Goal: Use online tool/utility: Utilize a website feature to perform a specific function

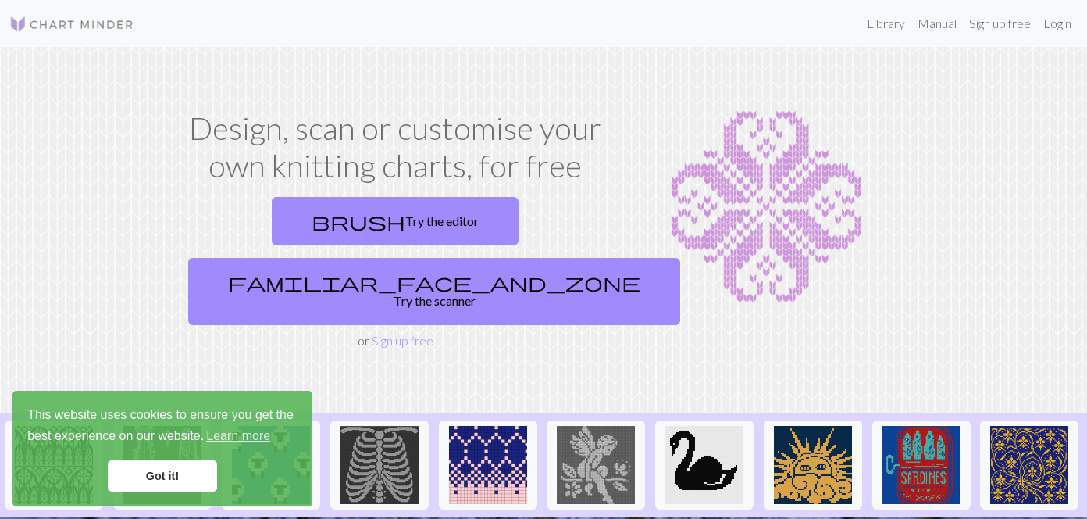
click at [166, 483] on link "Got it!" at bounding box center [162, 475] width 109 height 31
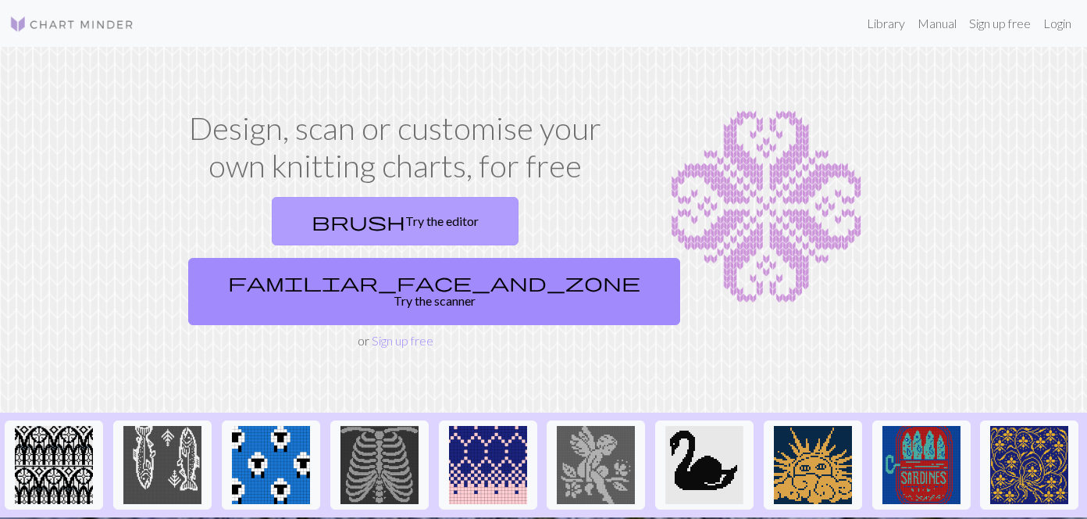
click at [294, 214] on link "brush Try the editor" at bounding box center [395, 221] width 247 height 48
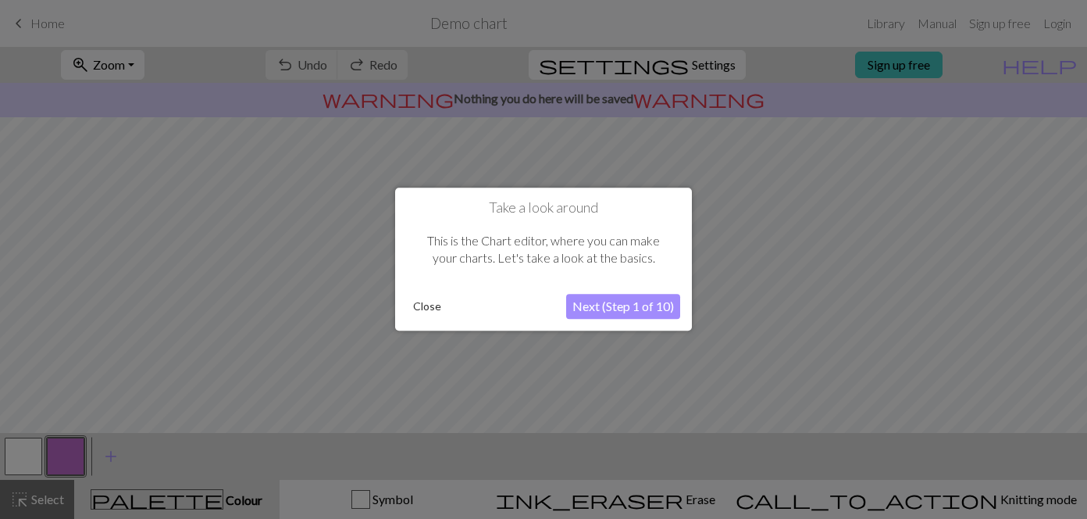
click at [596, 312] on button "Next (Step 1 of 10)" at bounding box center [623, 306] width 114 height 25
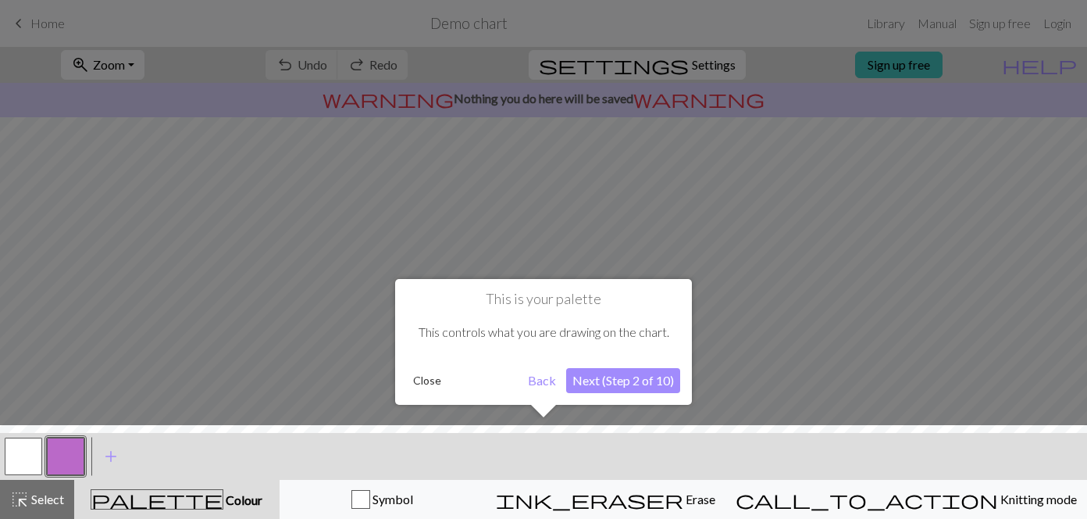
click at [608, 375] on button "Next (Step 2 of 10)" at bounding box center [623, 380] width 114 height 25
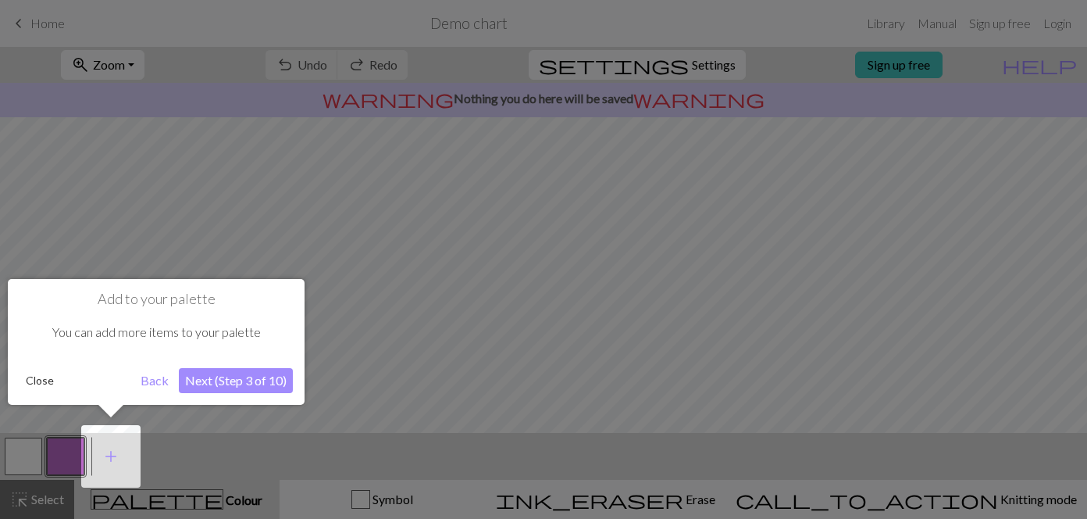
click at [266, 387] on button "Next (Step 3 of 10)" at bounding box center [236, 380] width 114 height 25
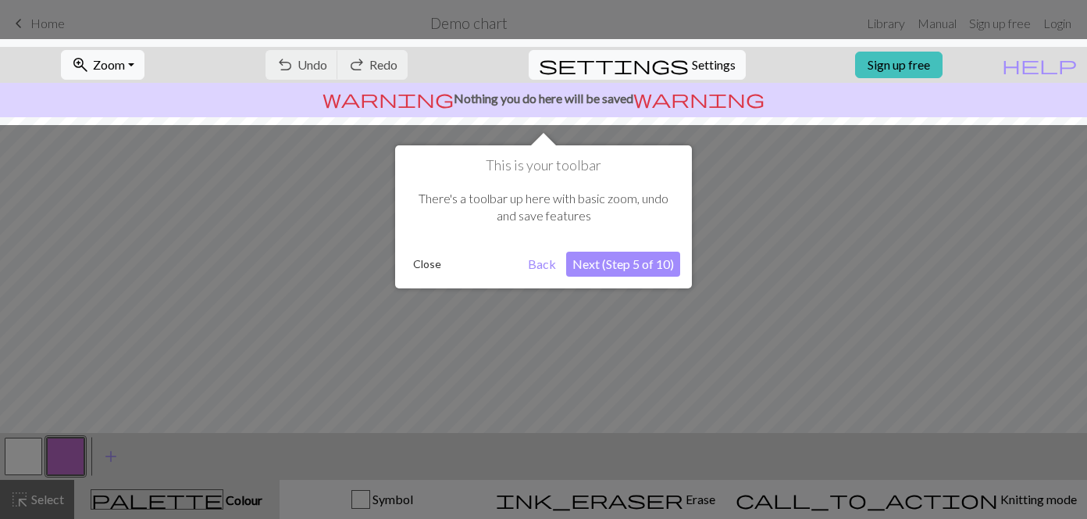
click at [614, 265] on button "Next (Step 5 of 10)" at bounding box center [623, 264] width 114 height 25
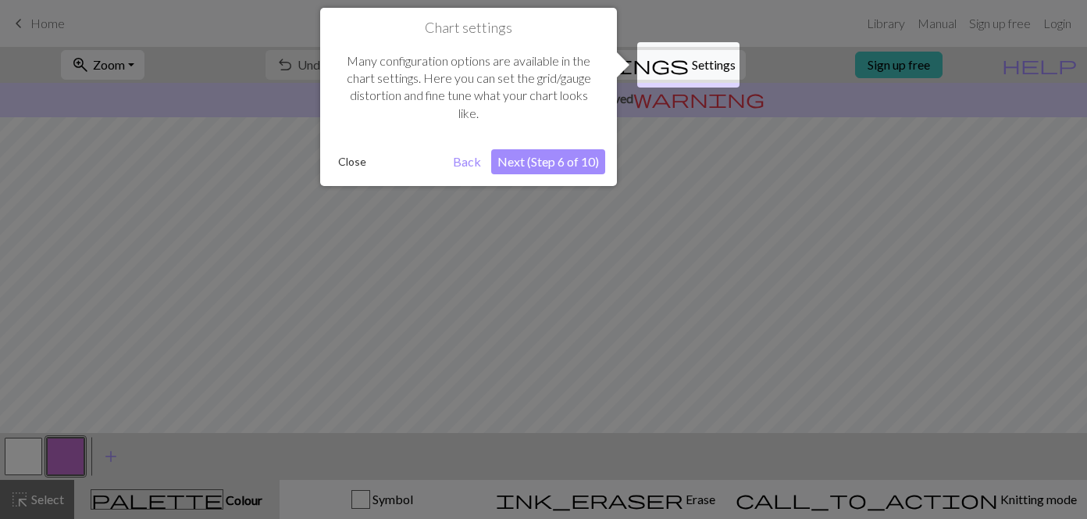
click at [565, 163] on button "Next (Step 6 of 10)" at bounding box center [548, 161] width 114 height 25
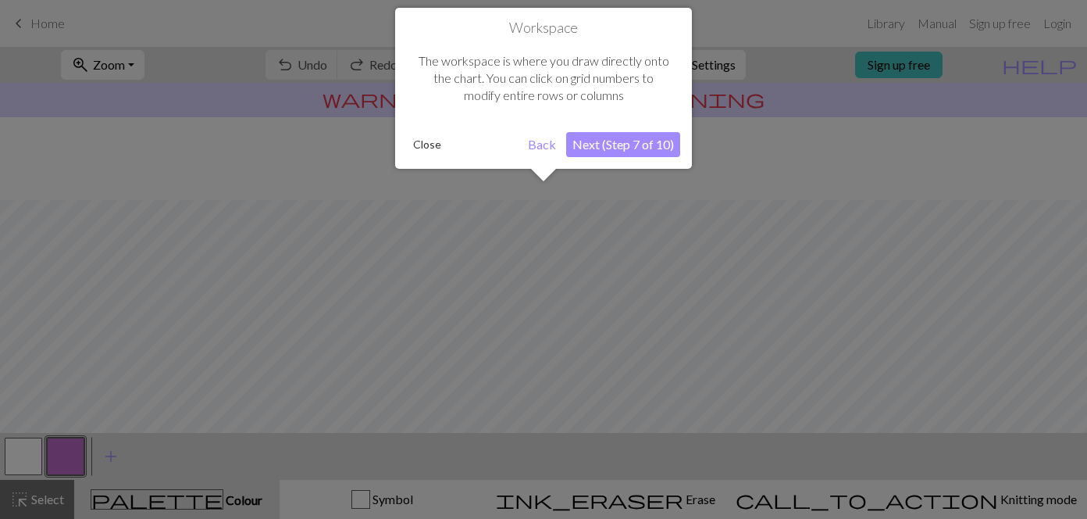
scroll to position [94, 0]
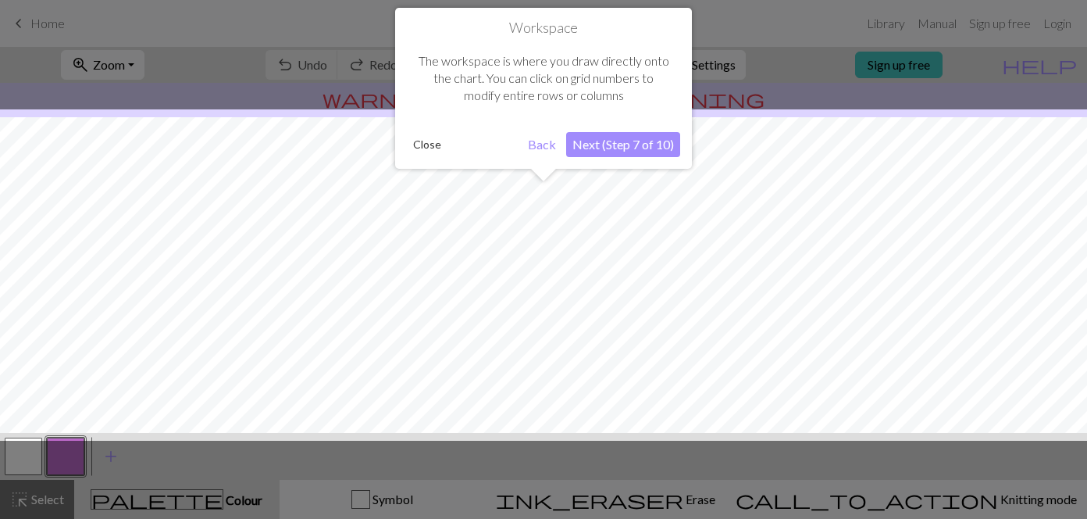
click at [618, 151] on button "Next (Step 7 of 10)" at bounding box center [623, 144] width 114 height 25
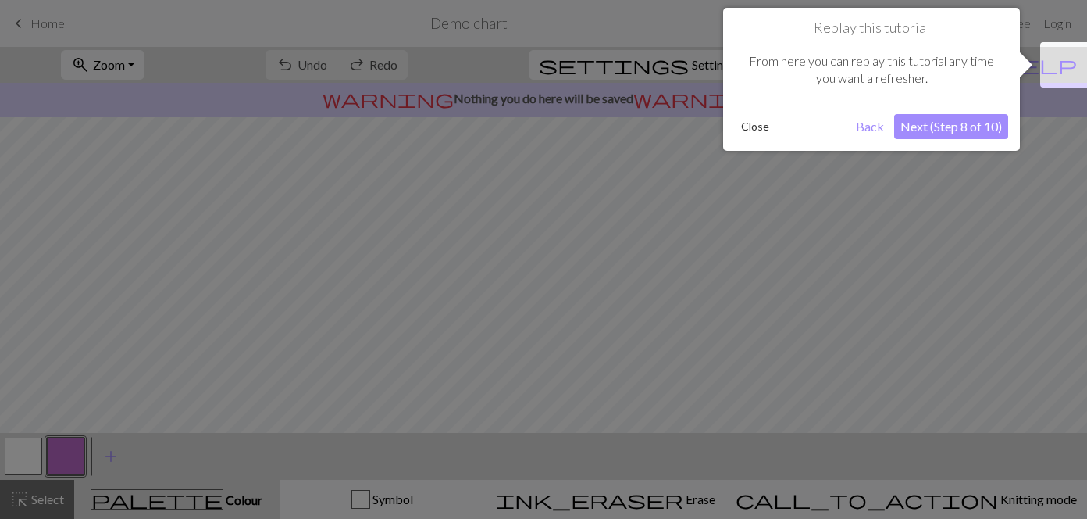
click at [940, 123] on button "Next (Step 8 of 10)" at bounding box center [951, 126] width 114 height 25
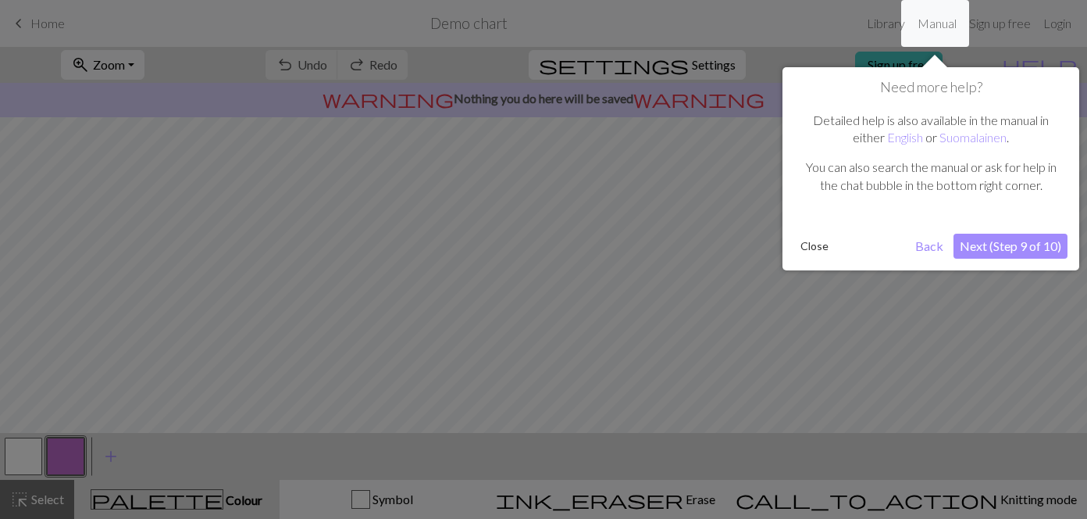
click at [1000, 244] on button "Next (Step 9 of 10)" at bounding box center [1011, 246] width 114 height 25
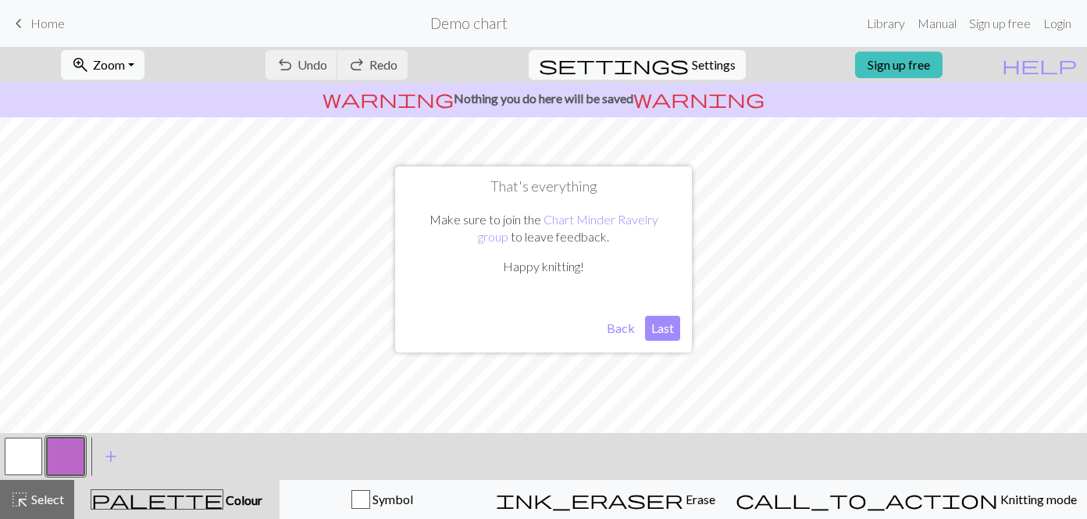
click at [662, 334] on button "Last" at bounding box center [662, 328] width 35 height 25
click at [701, 63] on span "Settings" at bounding box center [714, 64] width 44 height 19
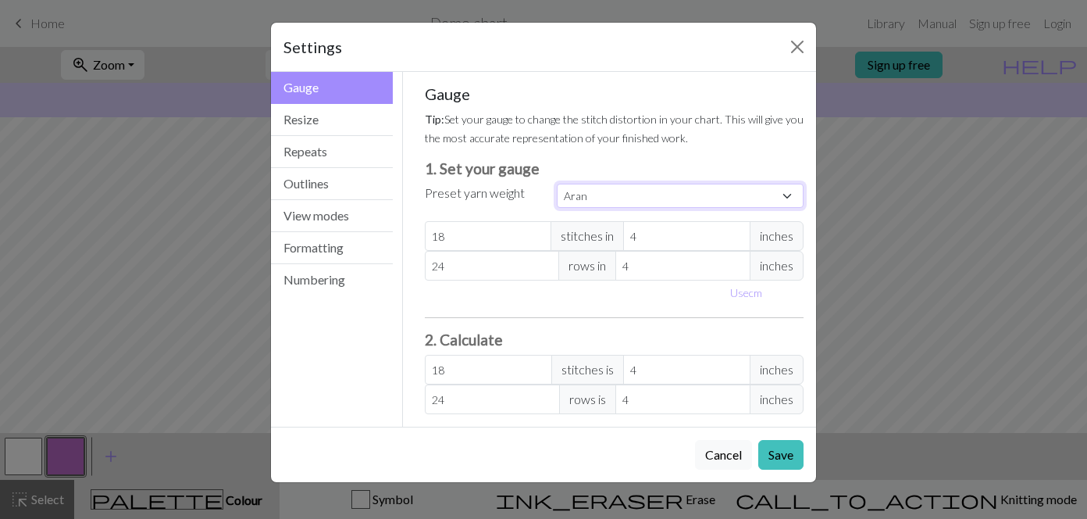
click at [598, 195] on select "Custom Square Lace Light Fingering Fingering Sport Double knit Worsted Aran Bul…" at bounding box center [680, 196] width 247 height 24
click at [625, 204] on select "Custom Square Lace Light Fingering Fingering Sport Double knit Worsted Aran Bul…" at bounding box center [680, 196] width 247 height 24
select select "sport"
click at [557, 184] on select "Custom Square Lace Light Fingering Fingering Sport Double knit Worsted Aran Bul…" at bounding box center [680, 196] width 247 height 24
type input "24"
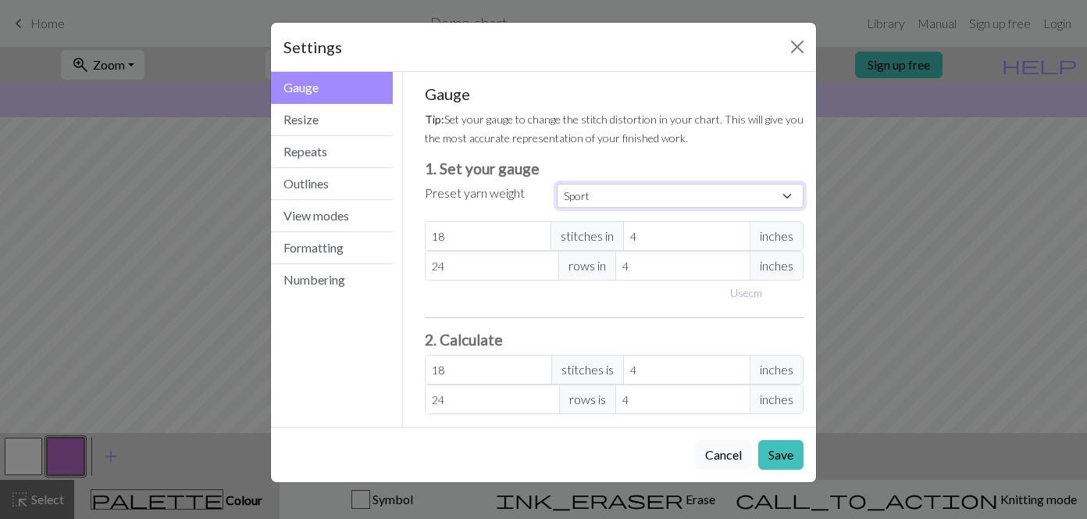
type input "34"
type input "24"
type input "34"
click at [745, 287] on button "Use cm" at bounding box center [746, 292] width 46 height 24
type input "10.16"
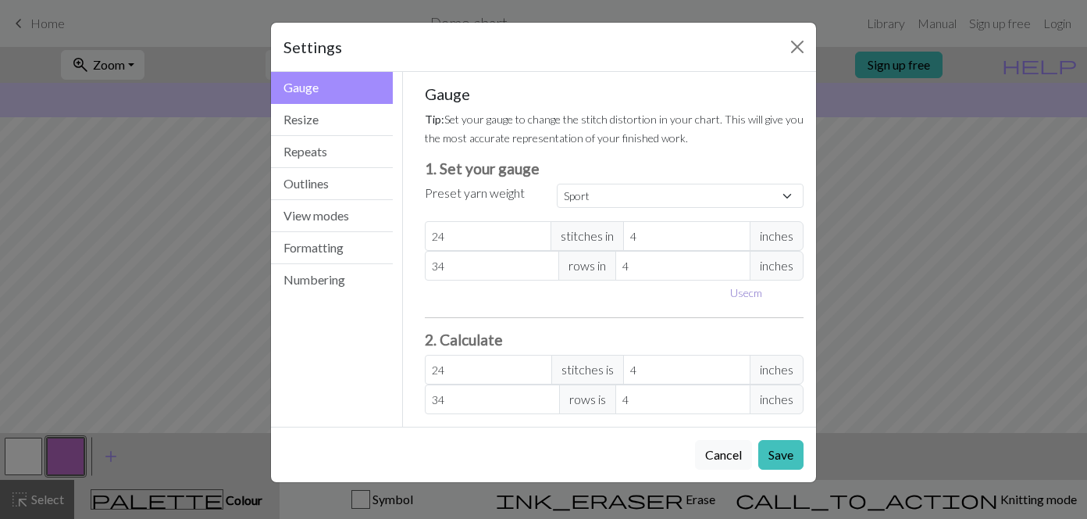
type input "10.16"
click at [601, 186] on select "Custom Square Lace Light Fingering Fingering Sport Double knit Worsted Aran Bul…" at bounding box center [680, 196] width 247 height 24
select select "fingering"
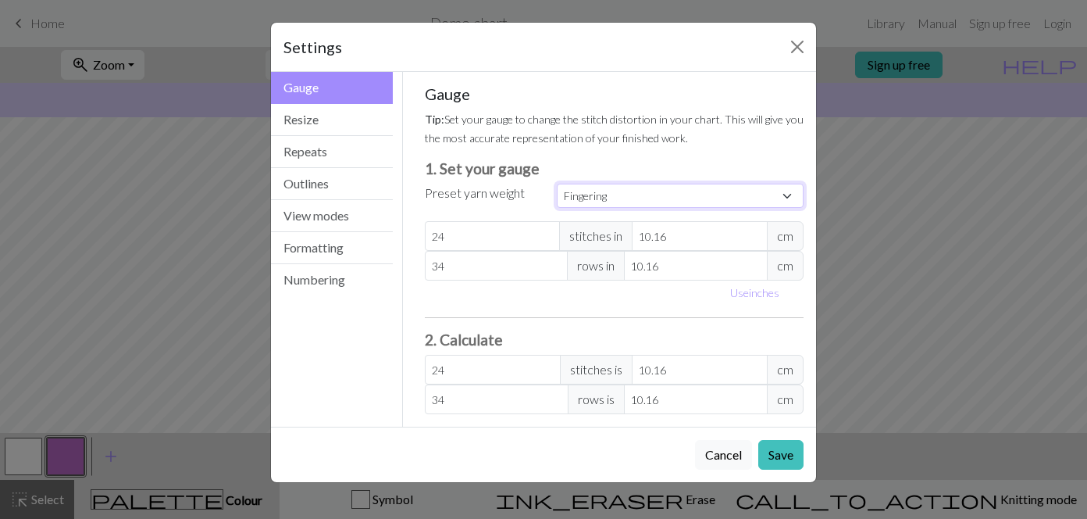
click at [557, 184] on select "Custom Square Lace Light Fingering Fingering Sport Double knit Worsted Aran Bul…" at bounding box center [680, 196] width 247 height 24
type input "28"
type input "36"
type input "28"
type input "36"
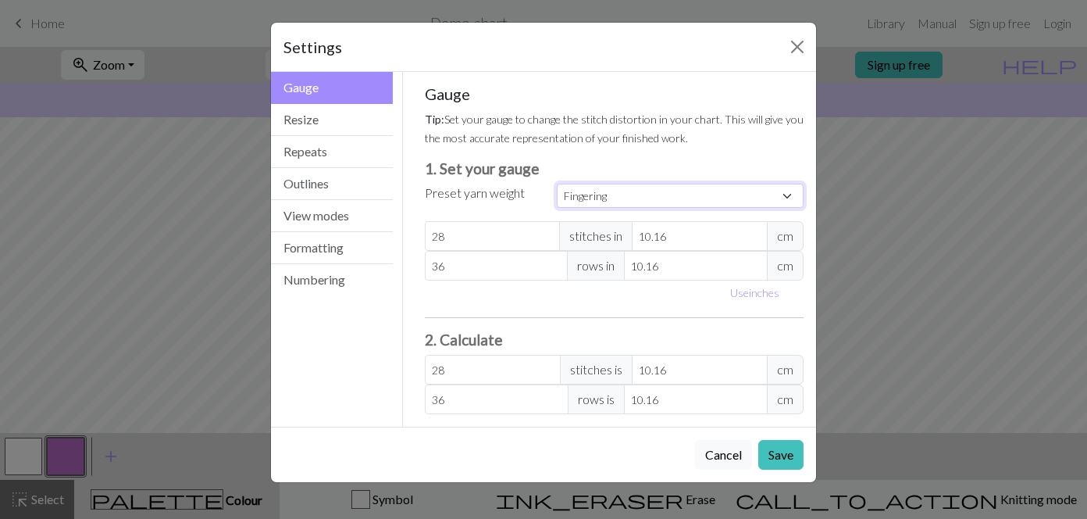
click at [672, 189] on select "Custom Square Lace Light Fingering Fingering Sport Double knit Worsted Aran Bul…" at bounding box center [680, 196] width 247 height 24
click at [317, 128] on button "Resize" at bounding box center [332, 120] width 122 height 32
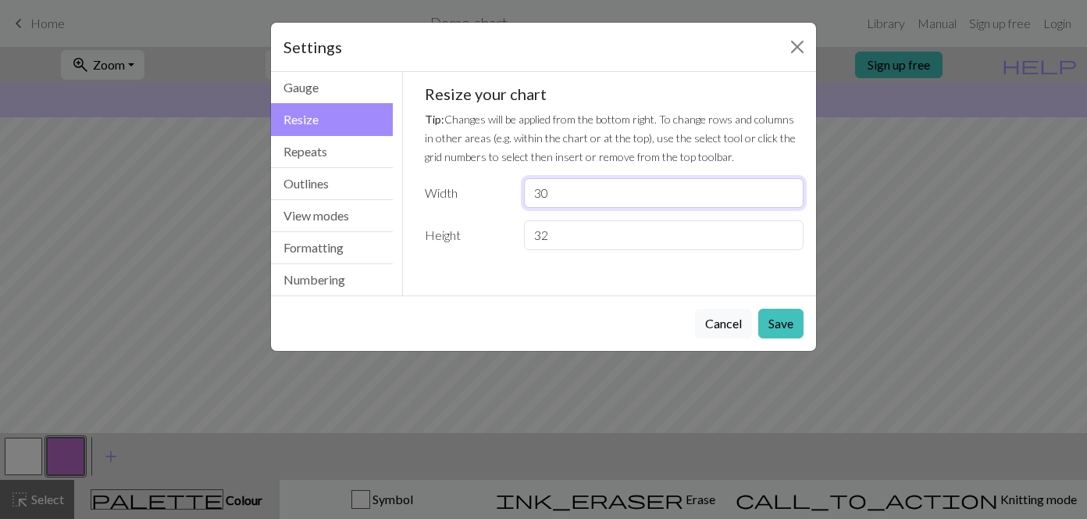
click at [566, 187] on input "30" at bounding box center [664, 193] width 280 height 30
click at [789, 186] on input "31" at bounding box center [664, 193] width 280 height 30
click at [789, 186] on input "32" at bounding box center [664, 193] width 280 height 30
click at [789, 186] on input "33" at bounding box center [664, 193] width 280 height 30
click at [789, 186] on input "34" at bounding box center [664, 193] width 280 height 30
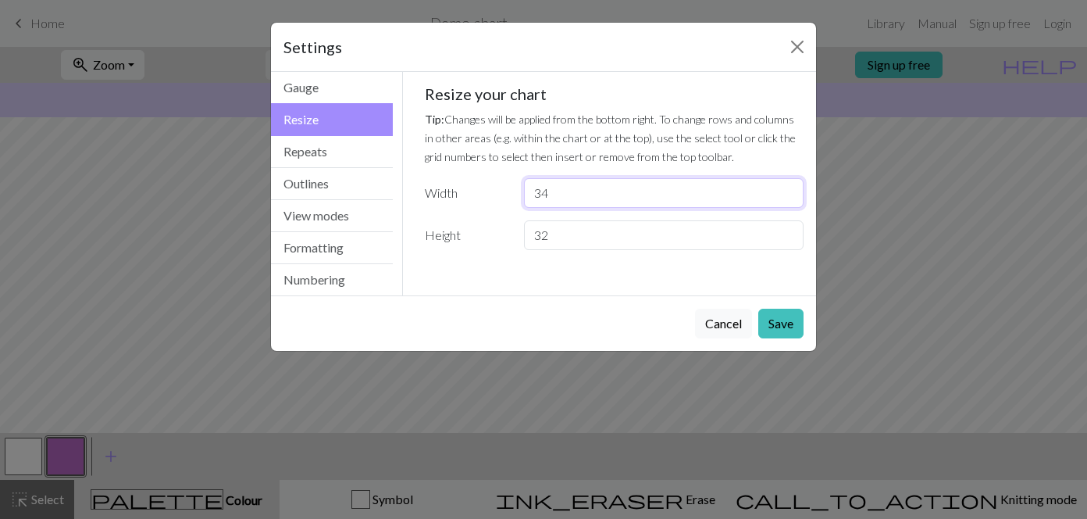
click at [789, 186] on input "35" at bounding box center [664, 193] width 280 height 30
click at [789, 186] on input "36" at bounding box center [664, 193] width 280 height 30
click at [789, 186] on input "37" at bounding box center [664, 193] width 280 height 30
click at [789, 186] on input "38" at bounding box center [664, 193] width 280 height 30
click at [789, 186] on input "39" at bounding box center [664, 193] width 280 height 30
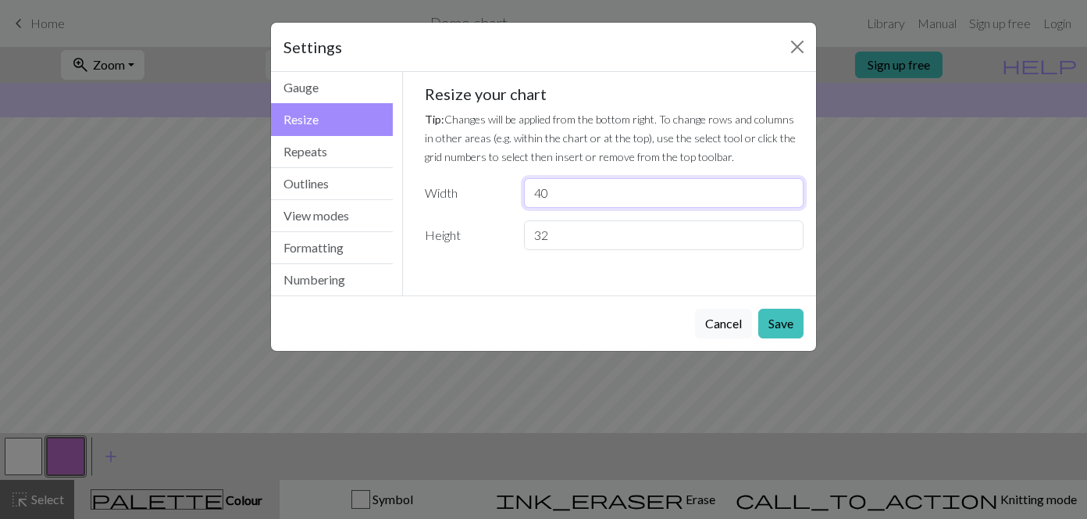
click at [789, 186] on input "40" at bounding box center [664, 193] width 280 height 30
click at [789, 186] on input "41" at bounding box center [664, 193] width 280 height 30
click at [789, 186] on input "42" at bounding box center [664, 193] width 280 height 30
click at [789, 186] on input "43" at bounding box center [664, 193] width 280 height 30
click at [789, 186] on input "44" at bounding box center [664, 193] width 280 height 30
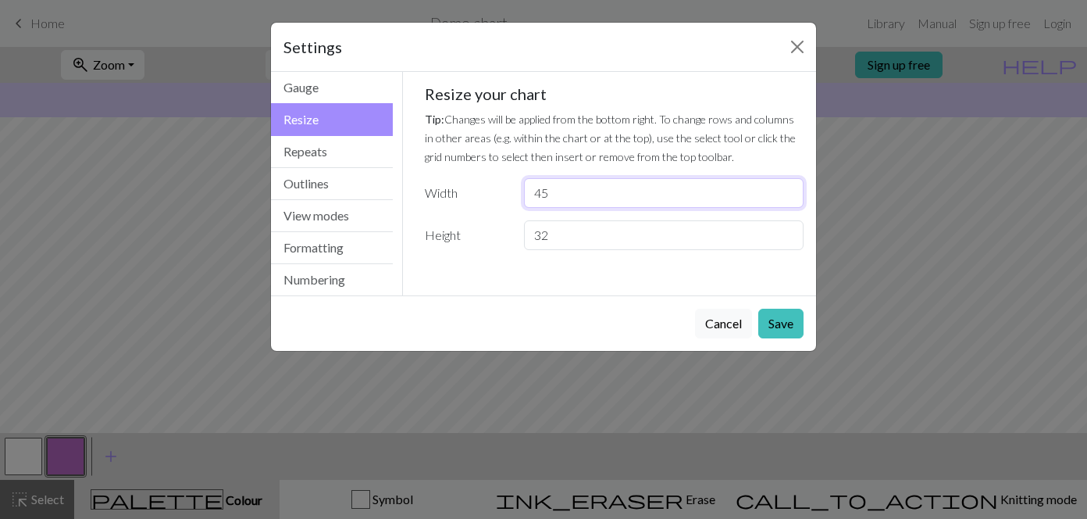
click at [789, 186] on input "45" at bounding box center [664, 193] width 280 height 30
click at [789, 186] on input "46" at bounding box center [664, 193] width 280 height 30
click at [789, 186] on input "47" at bounding box center [664, 193] width 280 height 30
click at [789, 186] on input "48" at bounding box center [664, 193] width 280 height 30
click at [789, 186] on input "49" at bounding box center [664, 193] width 280 height 30
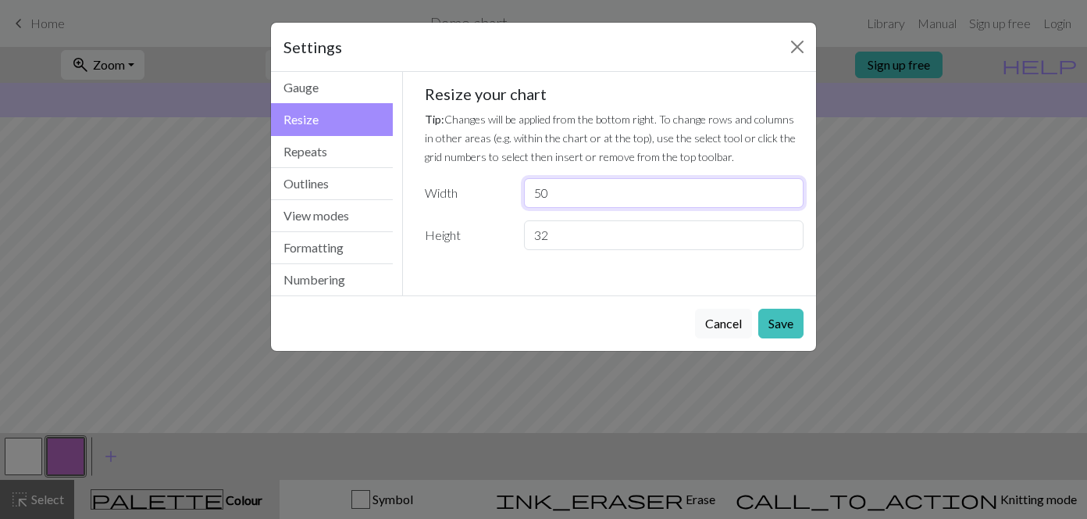
click at [789, 186] on input "50" at bounding box center [664, 193] width 280 height 30
click at [789, 186] on input "51" at bounding box center [664, 193] width 280 height 30
click at [789, 186] on input "52" at bounding box center [664, 193] width 280 height 30
click at [789, 186] on input "53" at bounding box center [664, 193] width 280 height 30
click at [789, 186] on input "54" at bounding box center [664, 193] width 280 height 30
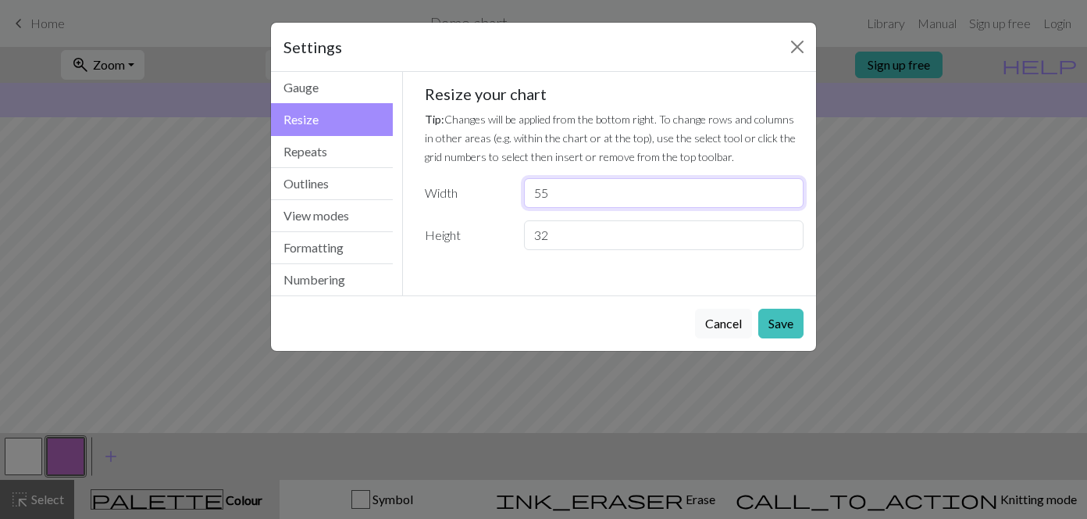
click at [789, 186] on input "55" at bounding box center [664, 193] width 280 height 30
click at [789, 186] on input "56" at bounding box center [664, 193] width 280 height 30
click at [789, 186] on input "57" at bounding box center [664, 193] width 280 height 30
click at [789, 186] on input "58" at bounding box center [664, 193] width 280 height 30
click at [789, 186] on input "59" at bounding box center [664, 193] width 280 height 30
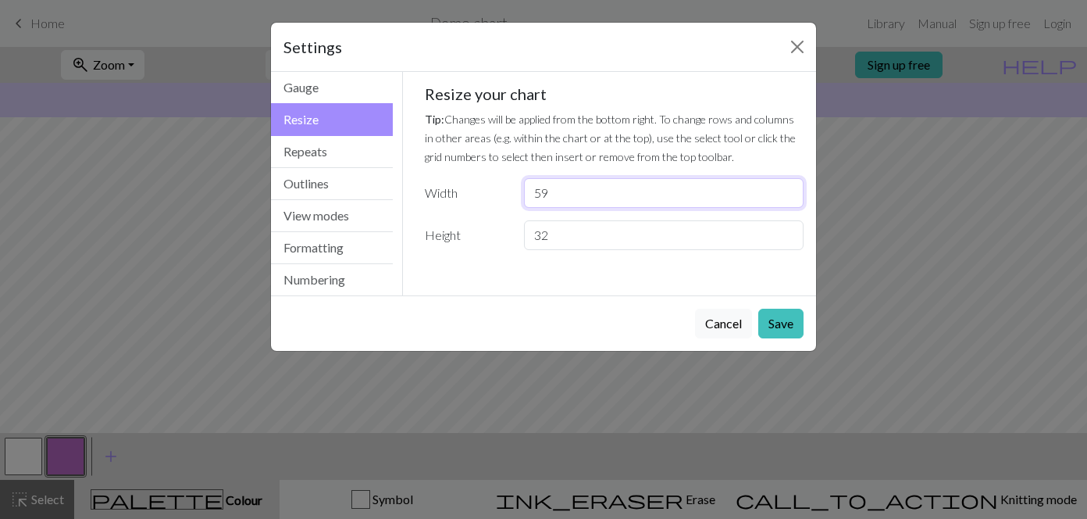
click at [789, 186] on input "60" at bounding box center [664, 193] width 280 height 30
click at [789, 186] on input "61" at bounding box center [664, 193] width 280 height 30
click at [789, 186] on input "62" at bounding box center [664, 193] width 280 height 30
click at [789, 186] on input "63" at bounding box center [664, 193] width 280 height 30
click at [789, 186] on input "64" at bounding box center [664, 193] width 280 height 30
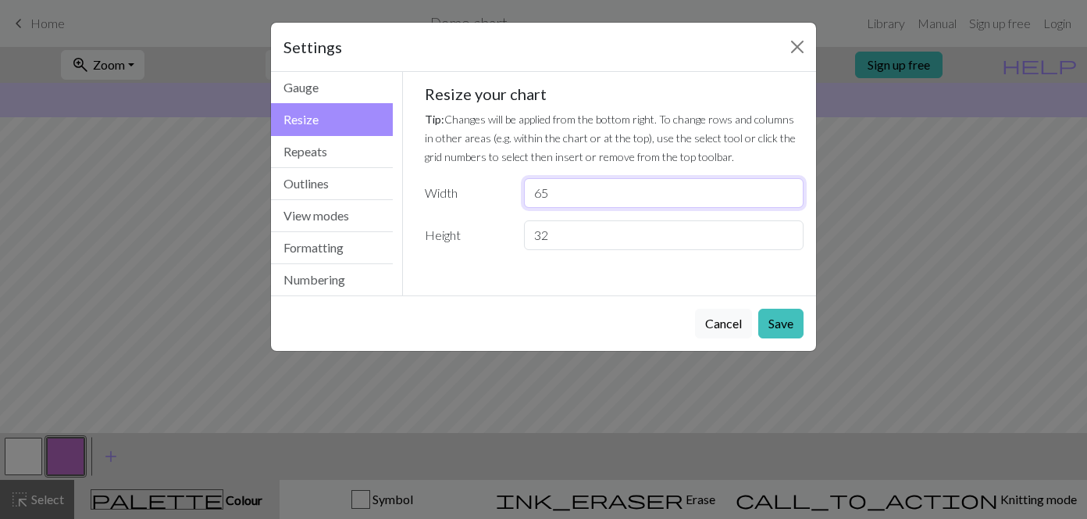
click at [789, 186] on input "65" at bounding box center [664, 193] width 280 height 30
click at [789, 186] on input "66" at bounding box center [664, 193] width 280 height 30
click at [789, 186] on input "67" at bounding box center [664, 193] width 280 height 30
click at [789, 186] on input "68" at bounding box center [664, 193] width 280 height 30
click at [789, 186] on input "69" at bounding box center [664, 193] width 280 height 30
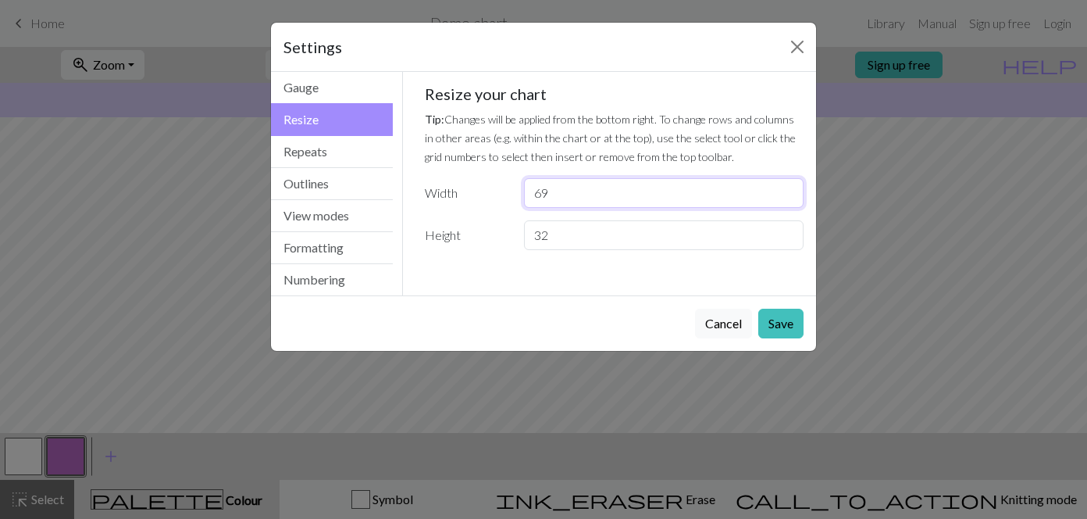
click at [789, 186] on input "70" at bounding box center [664, 193] width 280 height 30
click at [789, 186] on input "71" at bounding box center [664, 193] width 280 height 30
click at [789, 186] on input "72" at bounding box center [664, 193] width 280 height 30
click at [789, 186] on input "73" at bounding box center [664, 193] width 280 height 30
click at [789, 186] on input "74" at bounding box center [664, 193] width 280 height 30
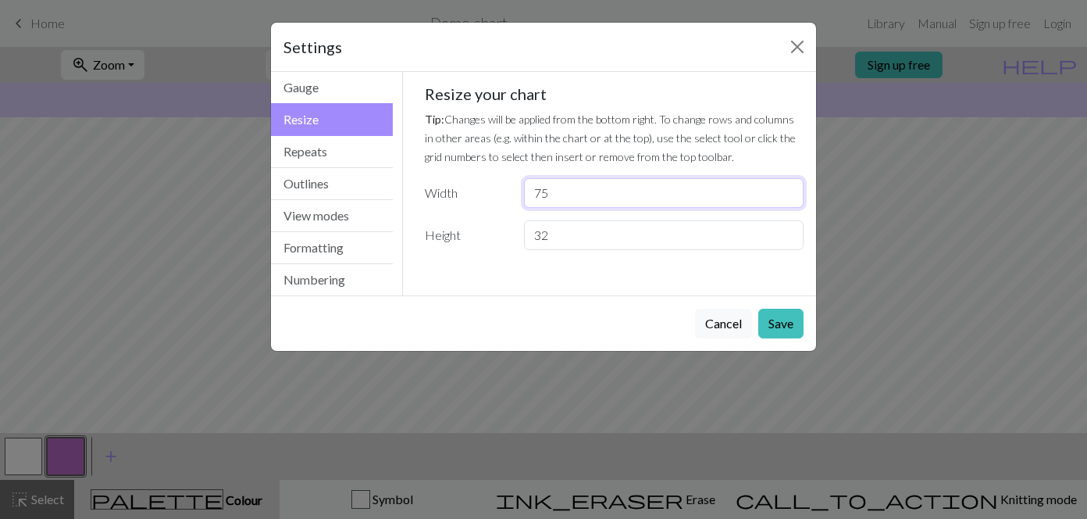
click at [789, 186] on input "75" at bounding box center [664, 193] width 280 height 30
click at [789, 186] on input "76" at bounding box center [664, 193] width 280 height 30
click at [789, 186] on input "77" at bounding box center [664, 193] width 280 height 30
click at [789, 186] on input "78" at bounding box center [664, 193] width 280 height 30
click at [789, 186] on input "79" at bounding box center [664, 193] width 280 height 30
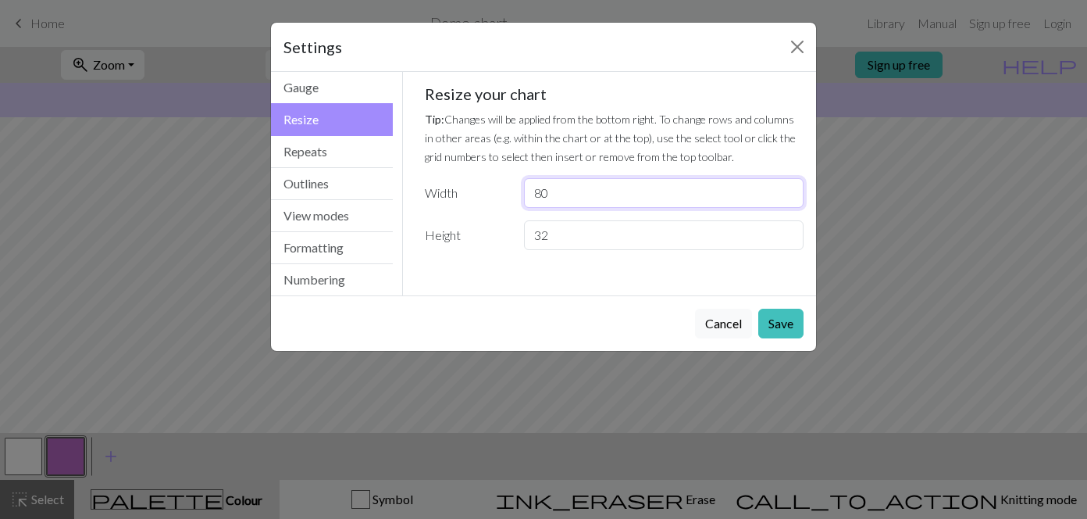
type input "80"
click at [789, 186] on input "80" at bounding box center [664, 193] width 280 height 30
click at [783, 329] on button "Save" at bounding box center [780, 324] width 45 height 30
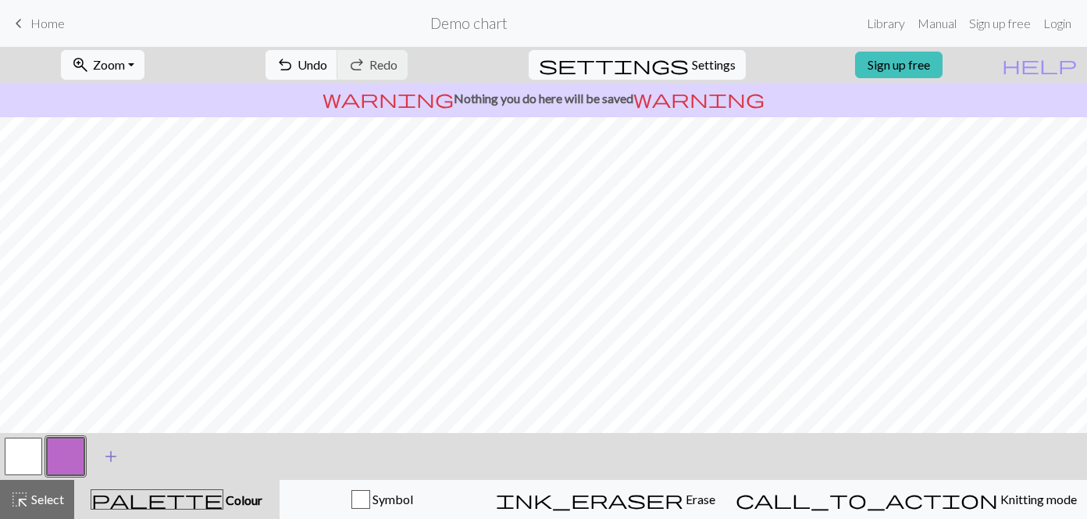
click at [116, 458] on span "add" at bounding box center [111, 456] width 19 height 22
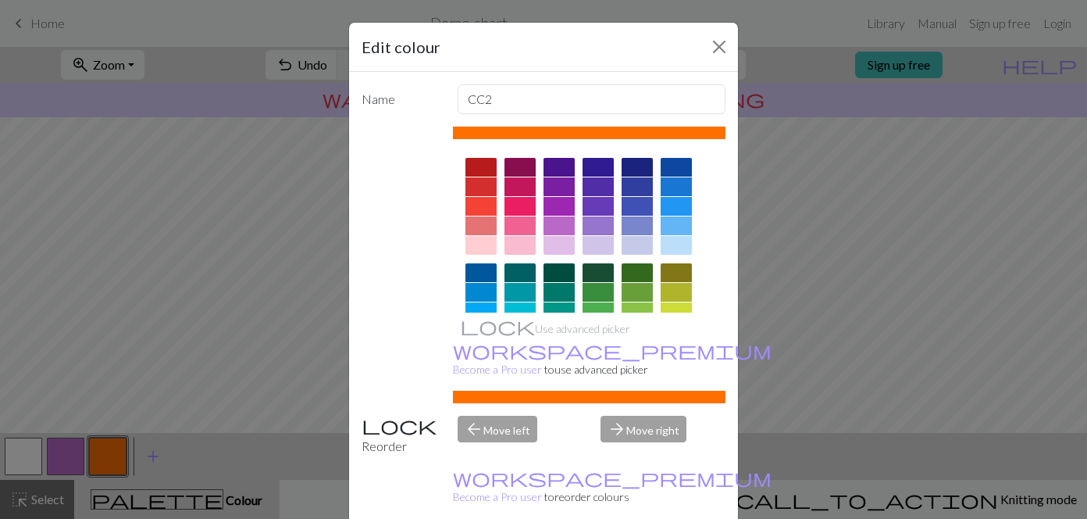
click at [490, 167] on div at bounding box center [481, 167] width 31 height 19
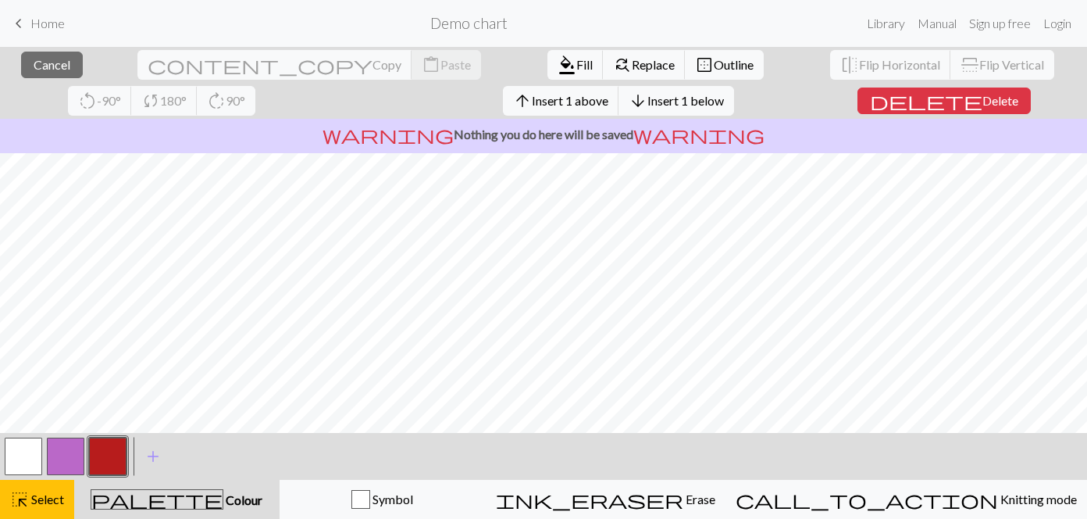
click at [109, 458] on button "button" at bounding box center [107, 455] width 37 height 37
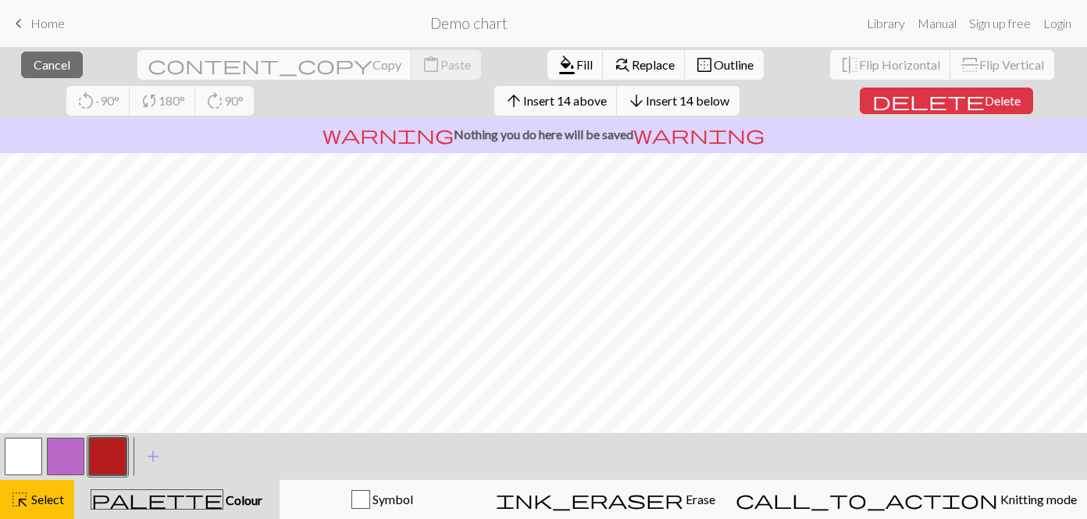
click at [105, 458] on button "button" at bounding box center [107, 455] width 37 height 37
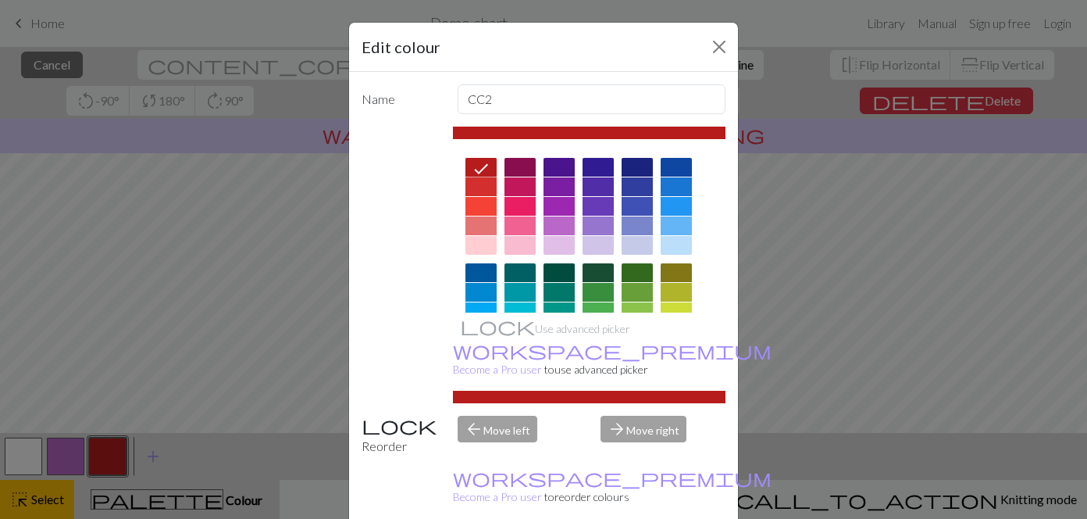
click at [487, 161] on icon at bounding box center [481, 168] width 19 height 19
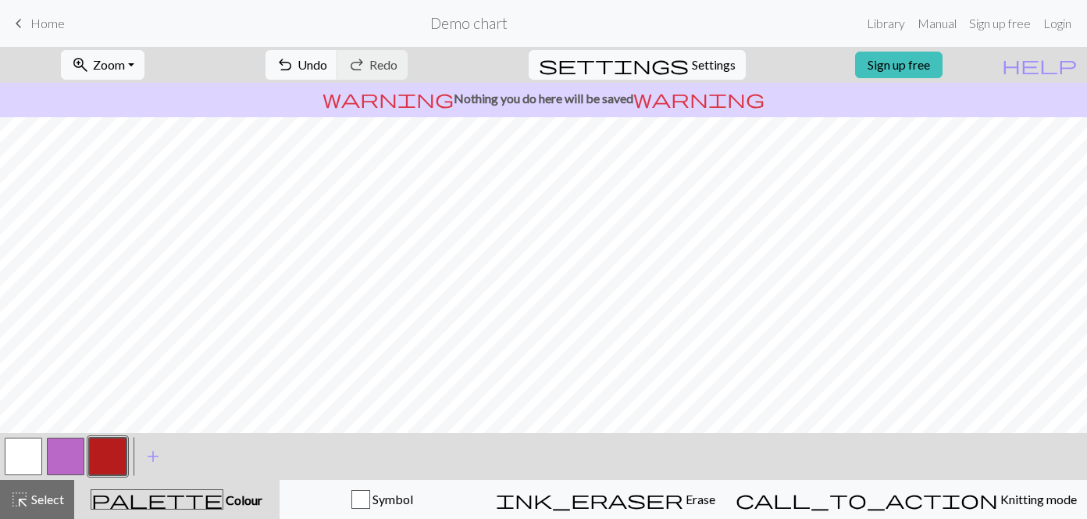
click at [223, 501] on span "Colour" at bounding box center [242, 499] width 39 height 15
click at [22, 448] on button "button" at bounding box center [23, 455] width 37 height 37
drag, startPoint x: 110, startPoint y: 451, endPoint x: 110, endPoint y: 433, distance: 18.0
click at [110, 448] on button "button" at bounding box center [107, 455] width 37 height 37
click at [35, 448] on button "button" at bounding box center [23, 455] width 37 height 37
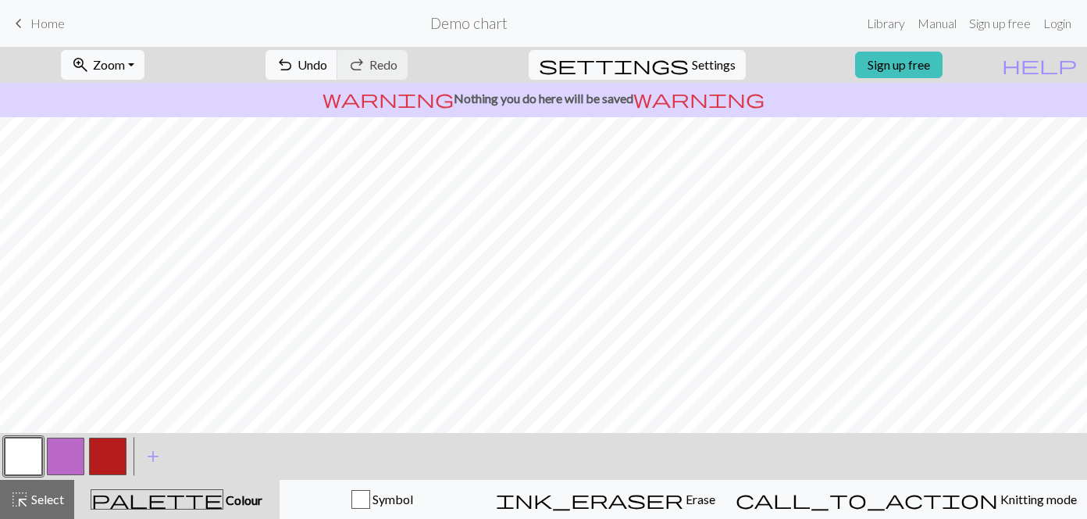
click at [109, 456] on button "button" at bounding box center [107, 455] width 37 height 37
click at [34, 448] on button "button" at bounding box center [23, 455] width 37 height 37
click at [109, 448] on button "button" at bounding box center [107, 455] width 37 height 37
click at [41, 446] on button "button" at bounding box center [23, 455] width 37 height 37
drag, startPoint x: 113, startPoint y: 464, endPoint x: 174, endPoint y: 444, distance: 64.2
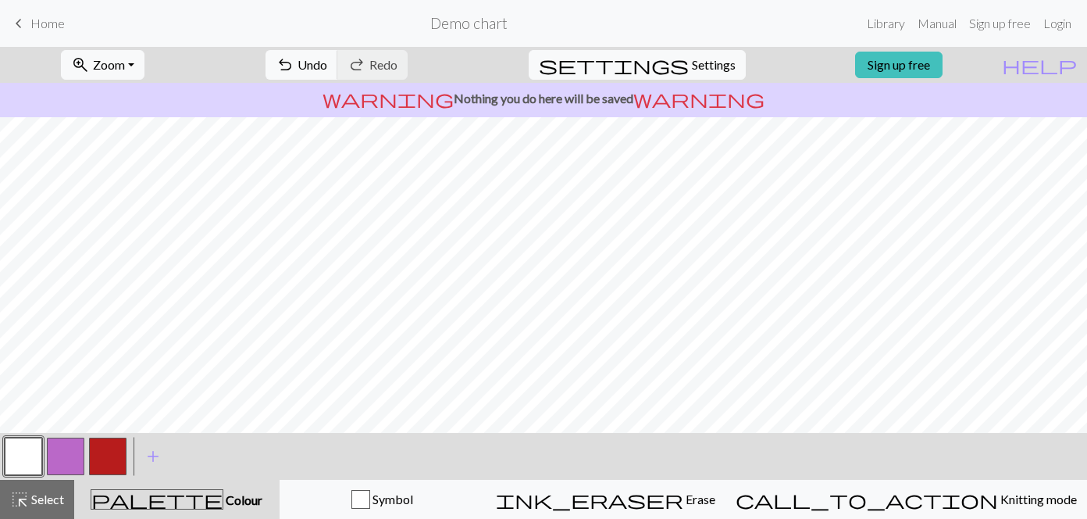
click at [115, 464] on button "button" at bounding box center [107, 455] width 37 height 37
click at [32, 458] on button "button" at bounding box center [23, 455] width 37 height 37
click at [111, 460] on button "button" at bounding box center [107, 455] width 37 height 37
click at [23, 463] on button "button" at bounding box center [23, 455] width 37 height 37
click at [123, 446] on button "button" at bounding box center [107, 455] width 37 height 37
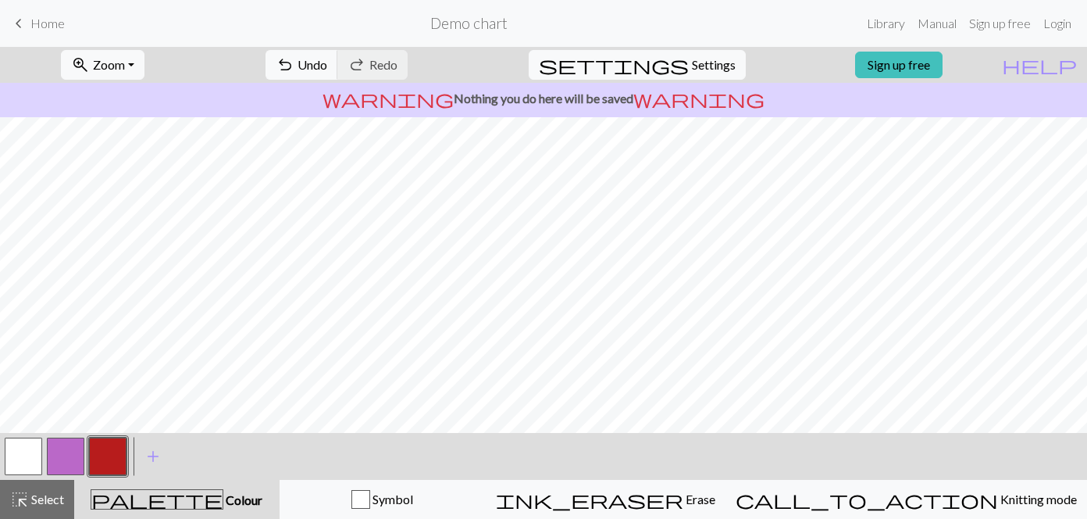
click at [26, 458] on button "button" at bounding box center [23, 455] width 37 height 37
click at [110, 455] on button "button" at bounding box center [107, 455] width 37 height 37
click at [22, 443] on button "button" at bounding box center [23, 455] width 37 height 37
click at [113, 451] on button "button" at bounding box center [107, 455] width 37 height 37
click at [36, 454] on button "button" at bounding box center [23, 455] width 37 height 37
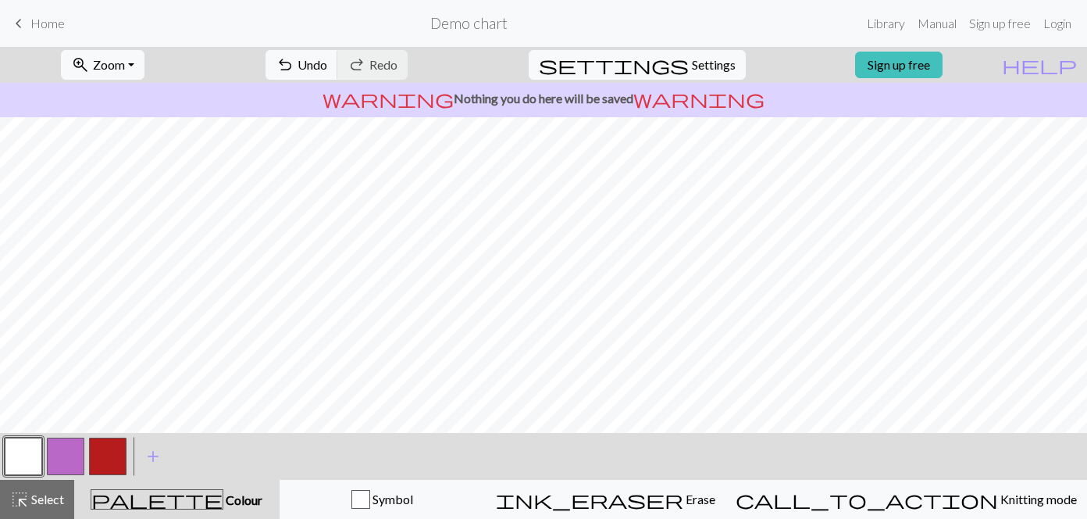
click at [101, 462] on button "button" at bounding box center [107, 455] width 37 height 37
click at [28, 462] on button "button" at bounding box center [23, 455] width 37 height 37
click at [106, 453] on button "button" at bounding box center [107, 455] width 37 height 37
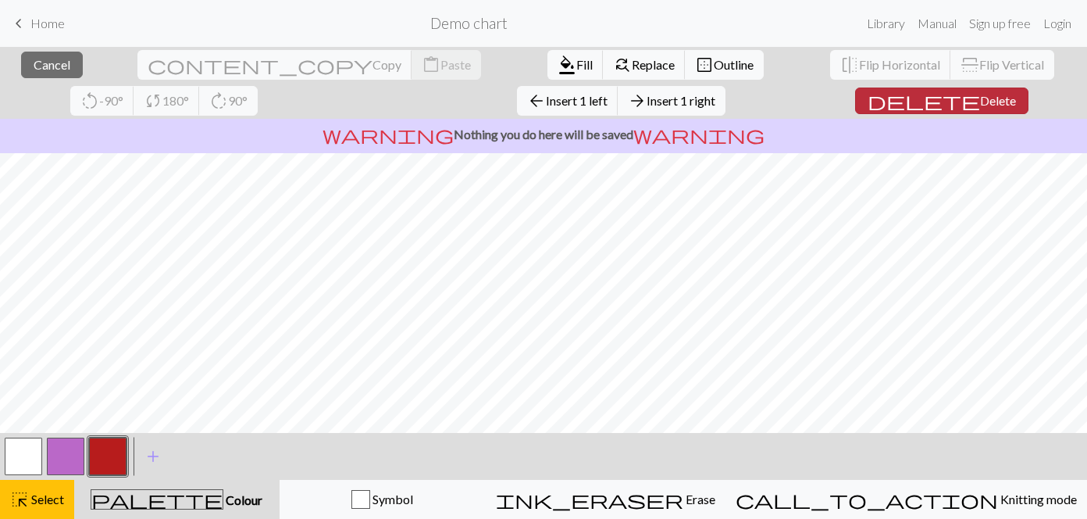
click at [868, 107] on span "delete" at bounding box center [924, 101] width 112 height 22
click at [980, 99] on span "Delete" at bounding box center [998, 100] width 36 height 15
click at [980, 102] on span "Delete" at bounding box center [998, 100] width 36 height 15
click at [980, 98] on span "Delete" at bounding box center [998, 100] width 36 height 15
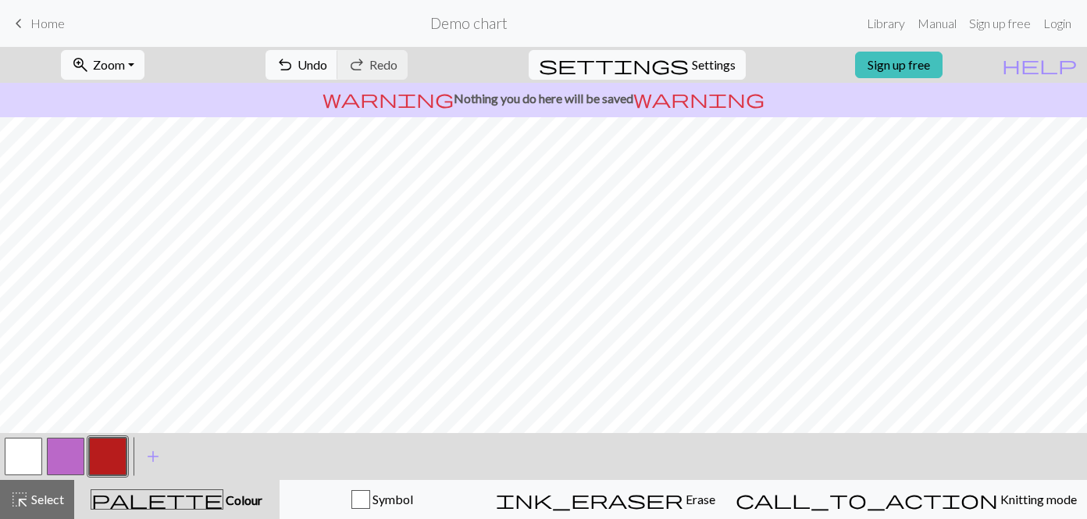
click at [23, 453] on button "button" at bounding box center [23, 455] width 37 height 37
click at [111, 454] on button "button" at bounding box center [107, 455] width 37 height 37
click at [15, 444] on button "button" at bounding box center [23, 455] width 37 height 37
click at [113, 455] on button "button" at bounding box center [107, 455] width 37 height 37
click at [21, 458] on button "button" at bounding box center [23, 455] width 37 height 37
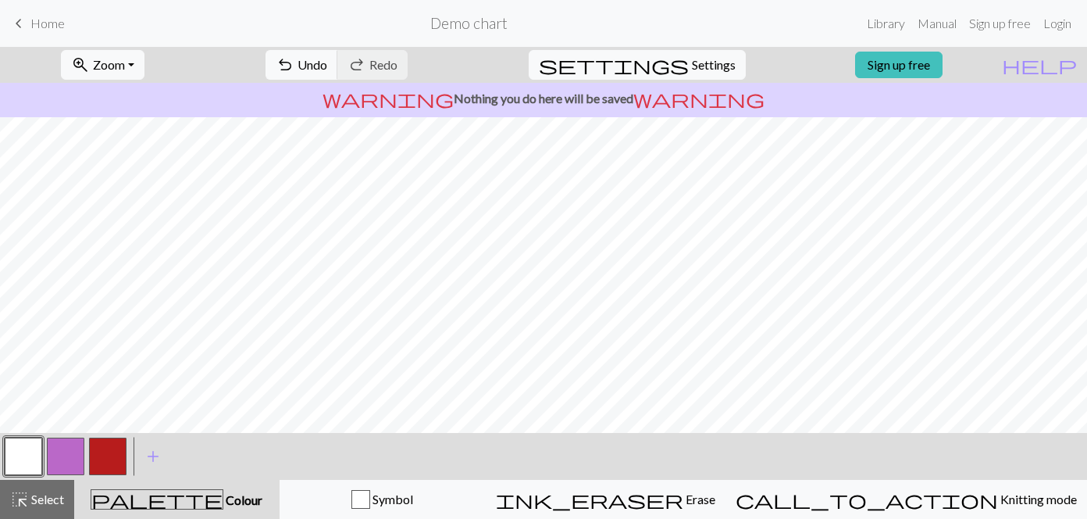
click at [110, 456] on button "button" at bounding box center [107, 455] width 37 height 37
click at [34, 455] on button "button" at bounding box center [23, 455] width 37 height 37
drag, startPoint x: 109, startPoint y: 461, endPoint x: 220, endPoint y: 433, distance: 114.2
click at [113, 460] on button "button" at bounding box center [107, 455] width 37 height 37
click at [24, 452] on button "button" at bounding box center [23, 455] width 37 height 37
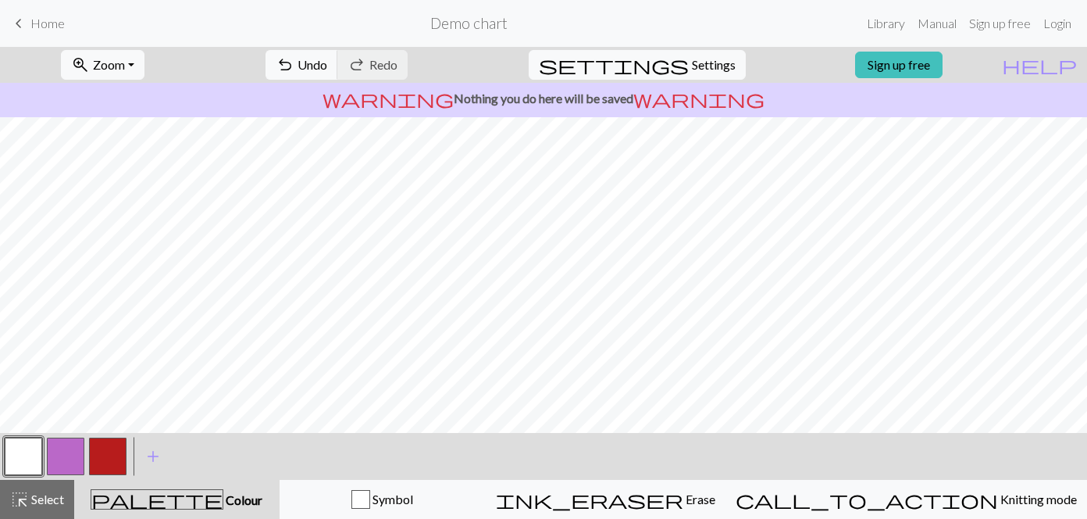
click at [113, 457] on button "button" at bounding box center [107, 455] width 37 height 37
click at [18, 460] on button "button" at bounding box center [23, 455] width 37 height 37
click at [119, 452] on button "button" at bounding box center [107, 455] width 37 height 37
click at [31, 443] on button "button" at bounding box center [23, 455] width 37 height 37
click at [96, 466] on button "button" at bounding box center [107, 455] width 37 height 37
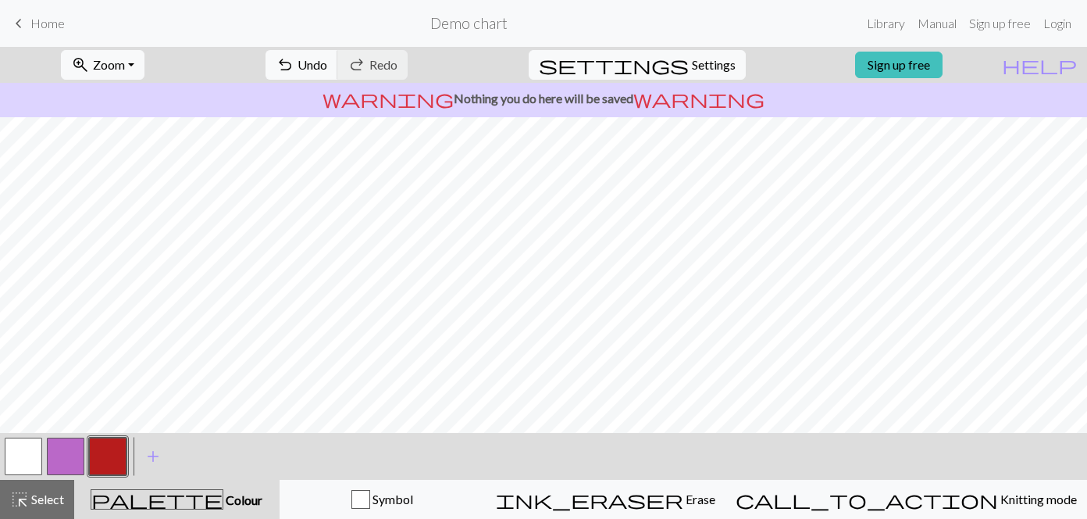
click at [13, 463] on button "button" at bounding box center [23, 455] width 37 height 37
click at [692, 73] on span "Settings" at bounding box center [714, 64] width 44 height 19
select select "fingering"
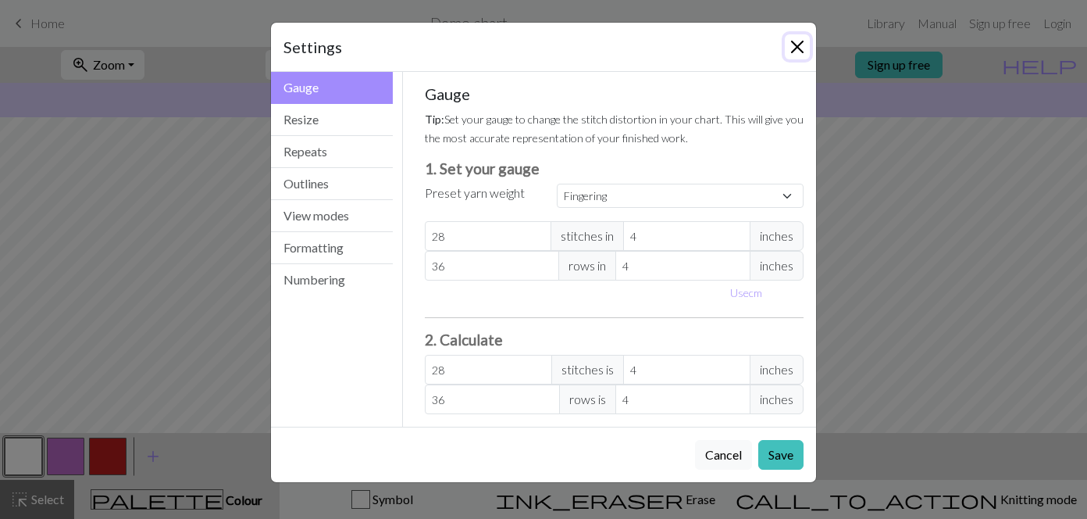
click at [807, 48] on button "Close" at bounding box center [797, 46] width 25 height 25
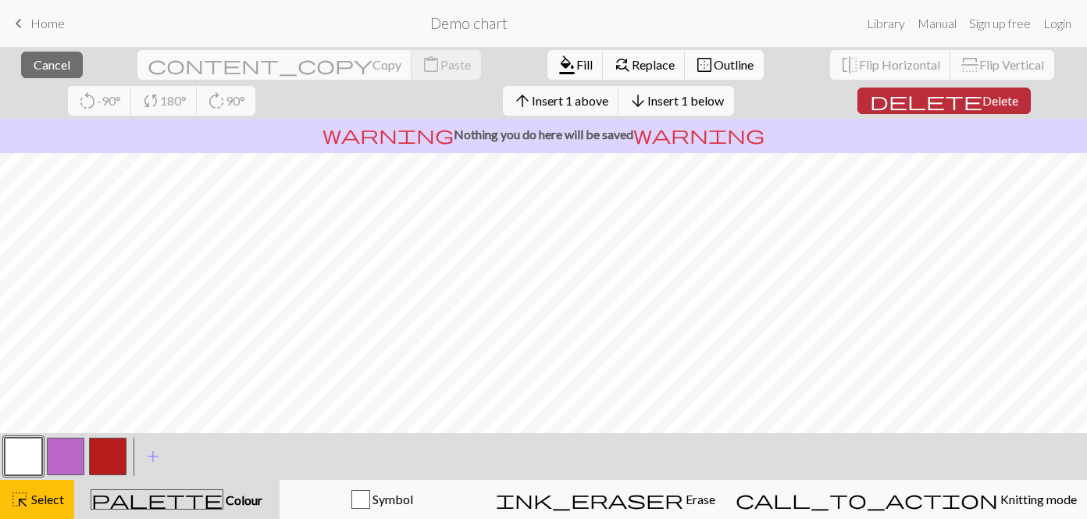
click at [983, 96] on span "Delete" at bounding box center [1001, 100] width 36 height 15
click at [647, 98] on span "Insert 1 right" at bounding box center [681, 100] width 69 height 15
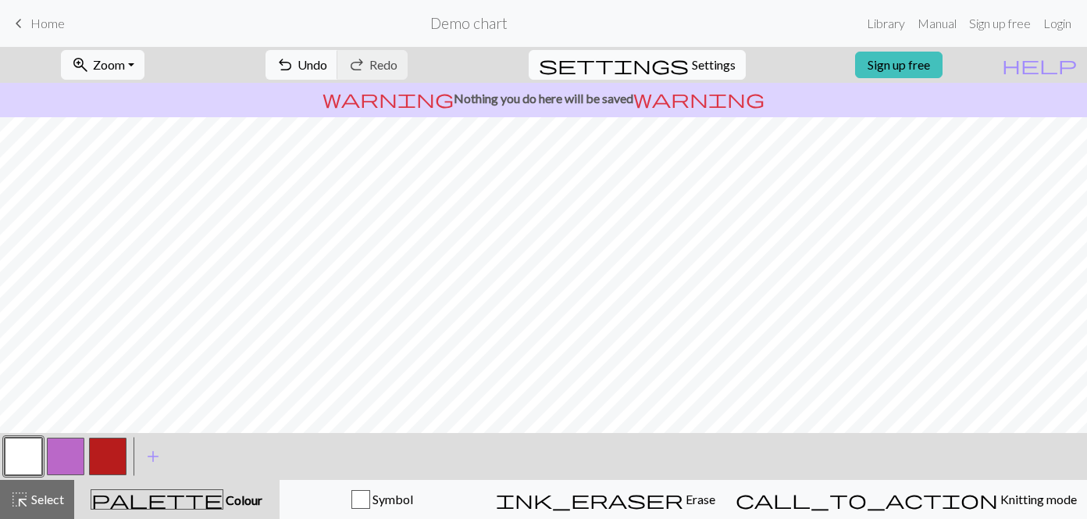
click at [699, 70] on span "Settings" at bounding box center [714, 64] width 44 height 19
select select "fingering"
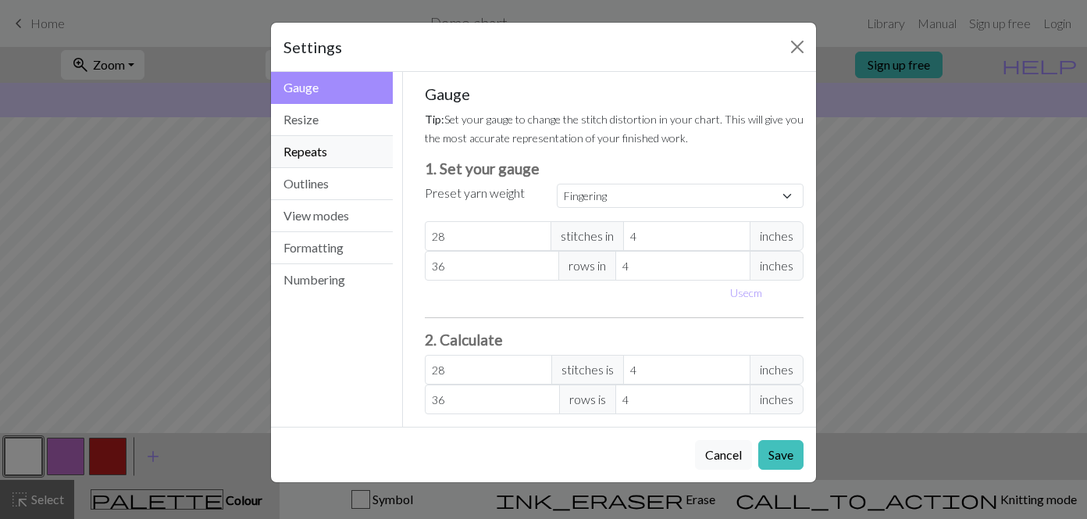
click at [319, 152] on button "Repeats" at bounding box center [332, 152] width 122 height 32
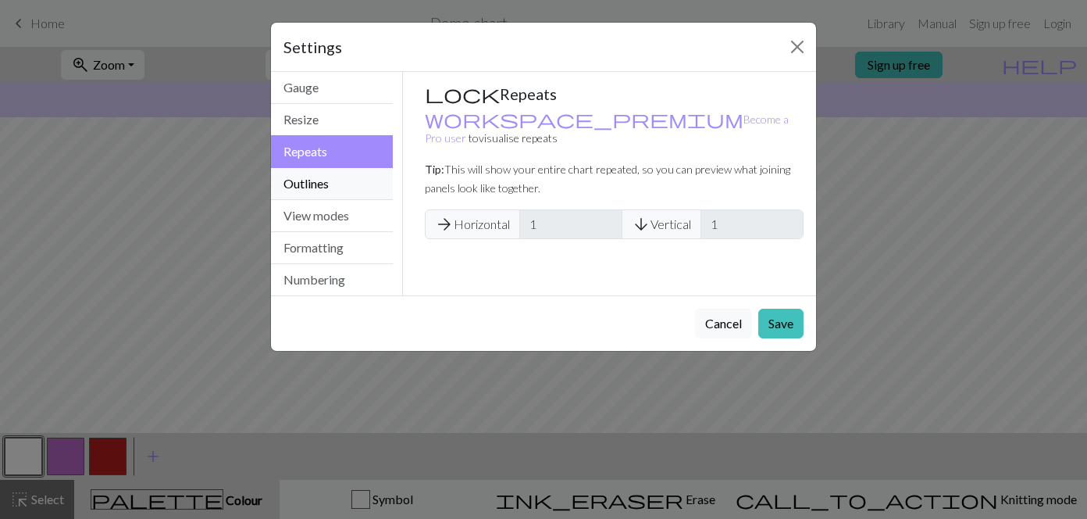
click at [305, 180] on button "Outlines" at bounding box center [332, 184] width 122 height 32
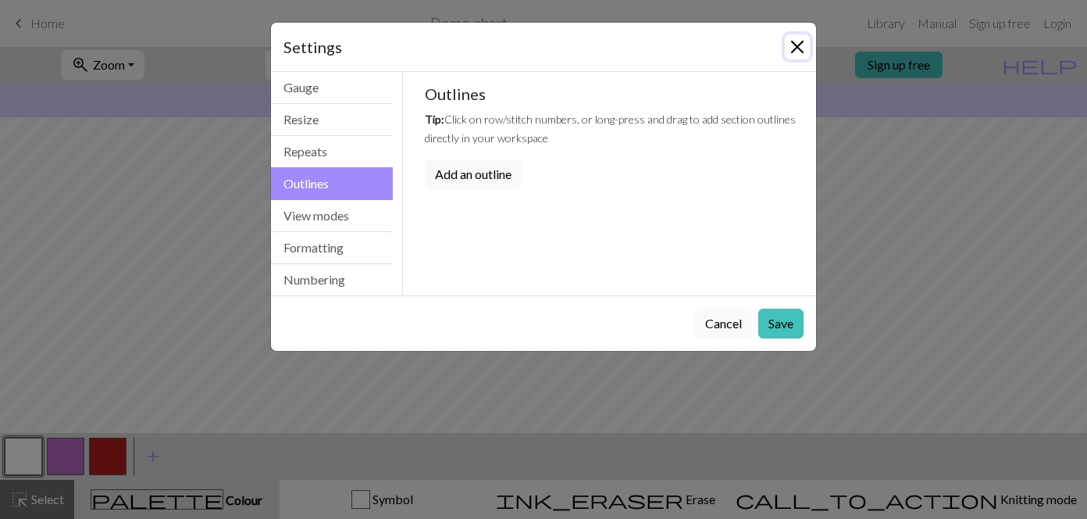
click at [802, 41] on button "Close" at bounding box center [797, 46] width 25 height 25
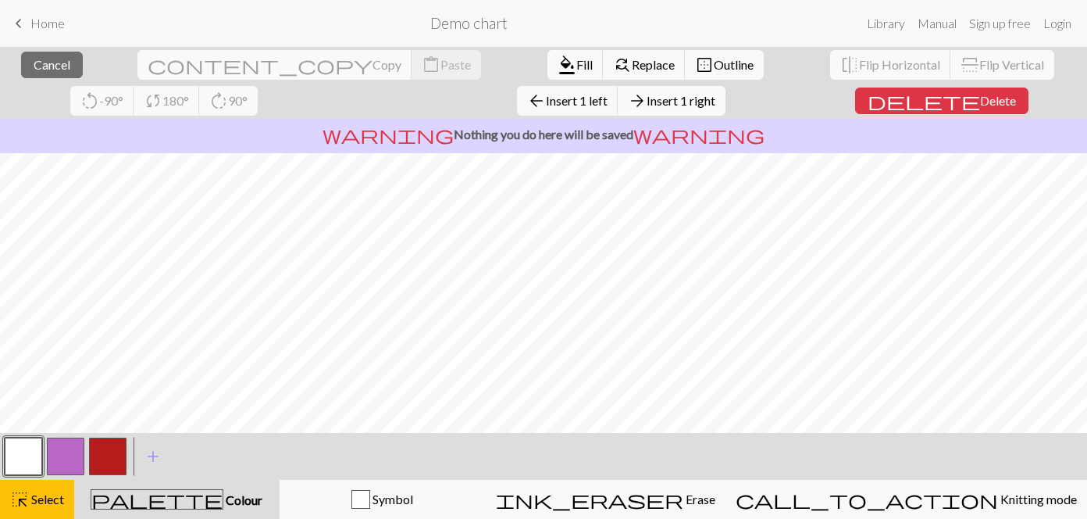
click at [618, 109] on button "arrow_forward Insert 1 right" at bounding box center [672, 101] width 108 height 30
click at [648, 99] on span "Insert 1 below" at bounding box center [686, 100] width 77 height 15
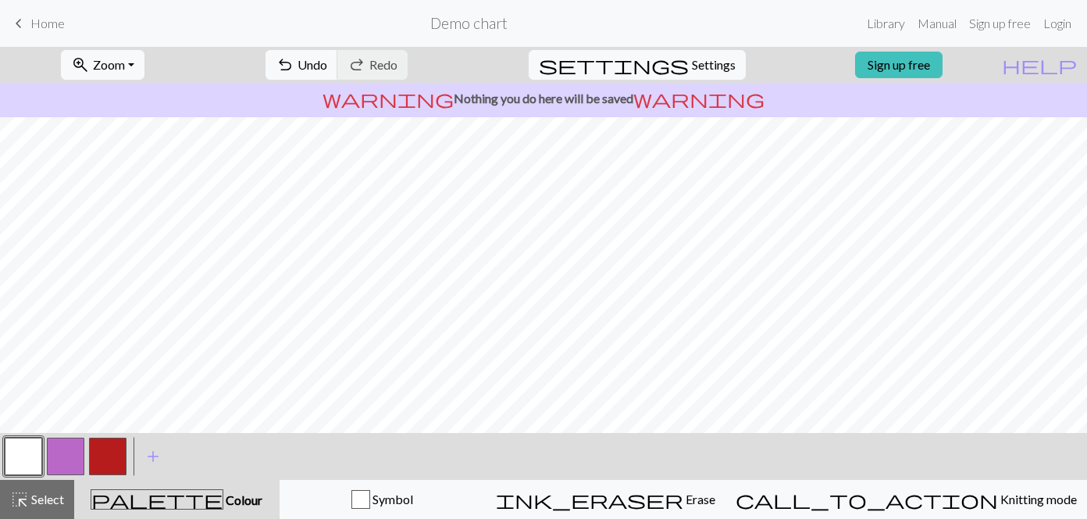
click at [105, 453] on button "button" at bounding box center [107, 455] width 37 height 37
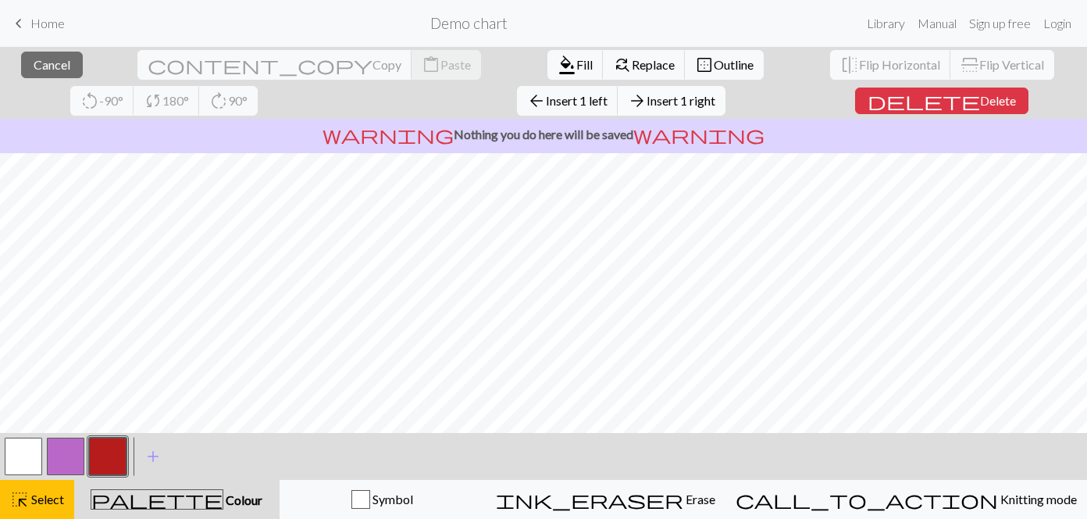
click at [647, 95] on span "Insert 1 right" at bounding box center [681, 100] width 69 height 15
click at [647, 105] on span "Insert 1 right" at bounding box center [681, 100] width 69 height 15
click at [628, 97] on span "arrow_forward" at bounding box center [637, 101] width 19 height 22
click at [647, 102] on span "Insert 1 right" at bounding box center [681, 100] width 69 height 15
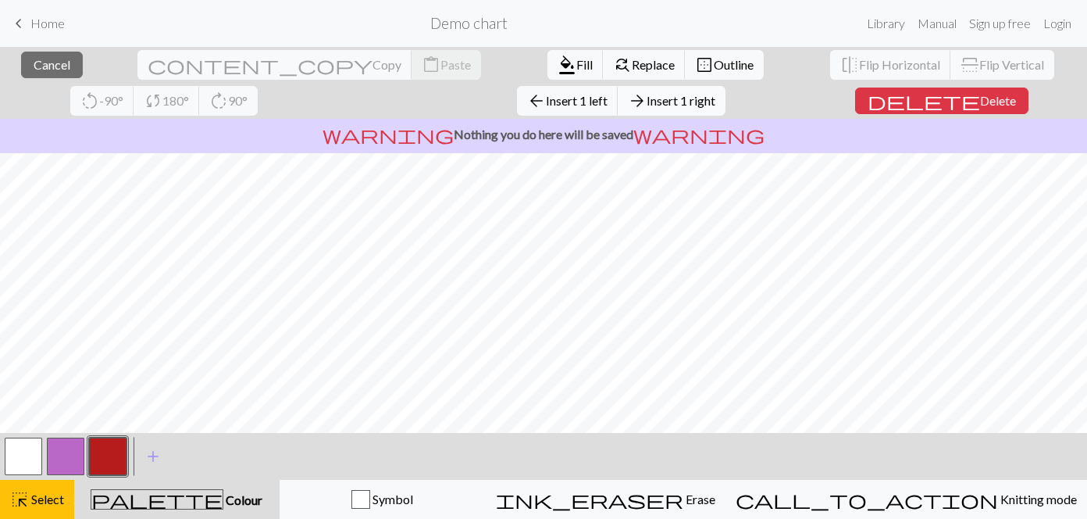
click at [647, 102] on span "Insert 1 right" at bounding box center [681, 100] width 69 height 15
click at [647, 104] on span "Insert 1 right" at bounding box center [681, 100] width 69 height 15
click at [107, 463] on button "button" at bounding box center [107, 455] width 37 height 37
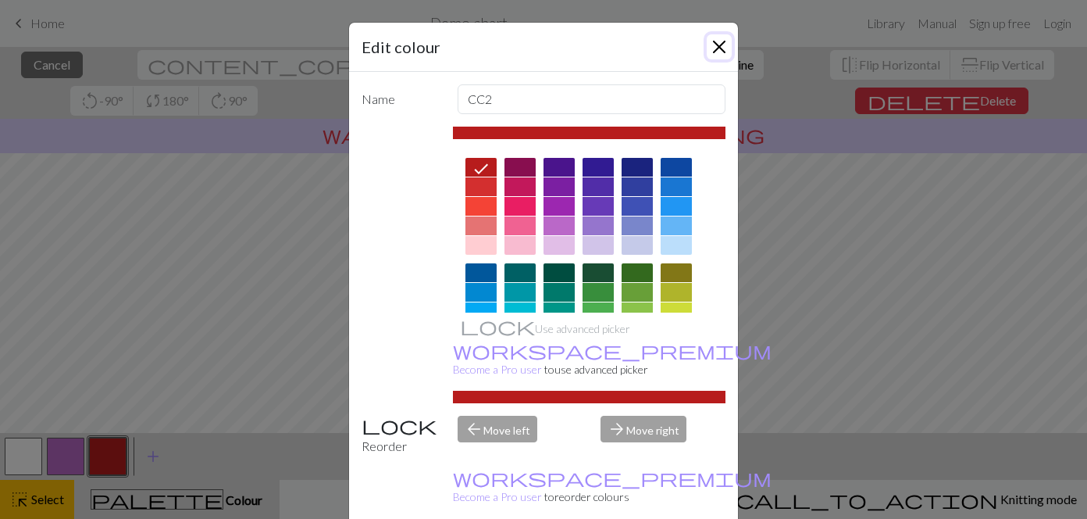
click at [715, 37] on button "Close" at bounding box center [719, 46] width 25 height 25
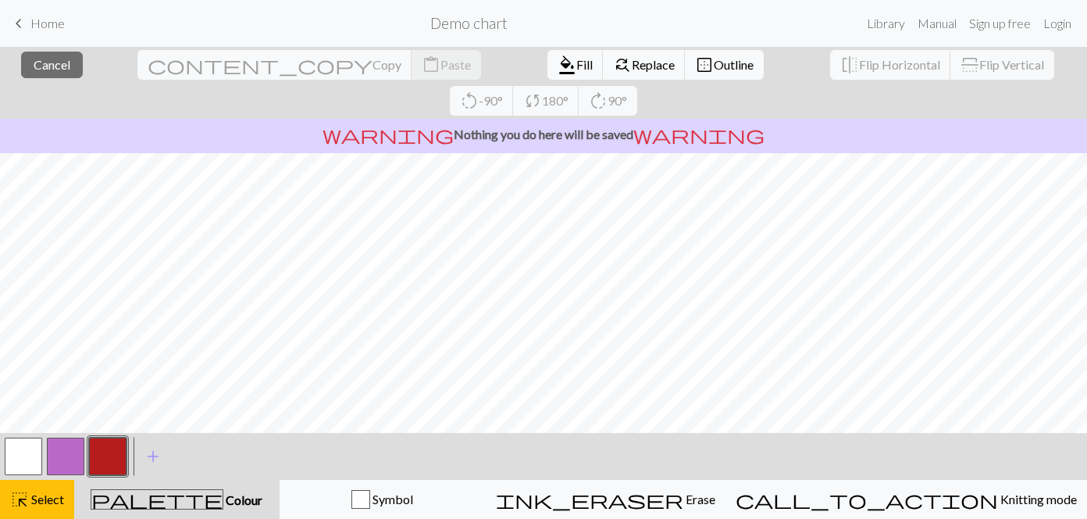
click at [115, 464] on button "button" at bounding box center [107, 455] width 37 height 37
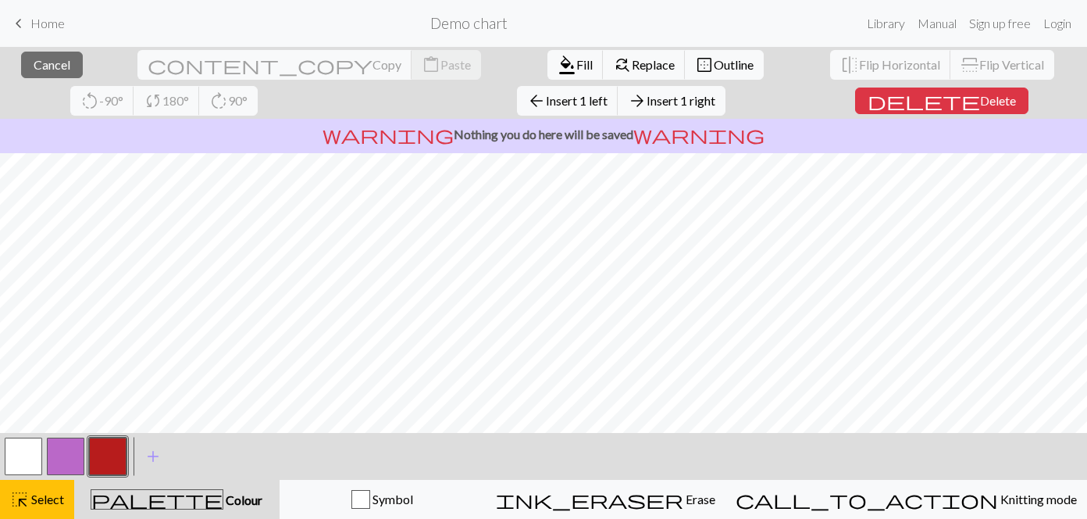
click at [112, 455] on button "button" at bounding box center [107, 455] width 37 height 37
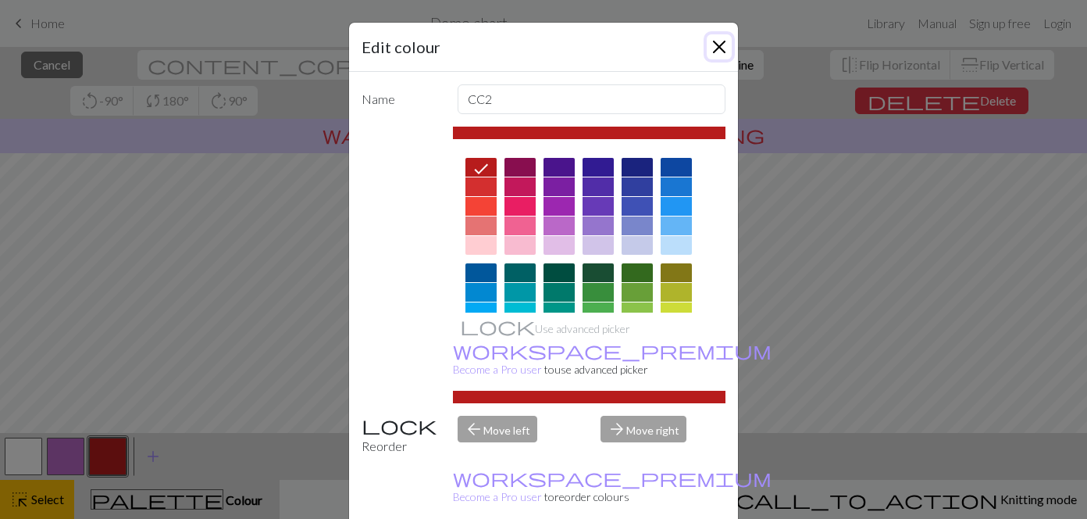
click at [721, 51] on button "Close" at bounding box center [719, 46] width 25 height 25
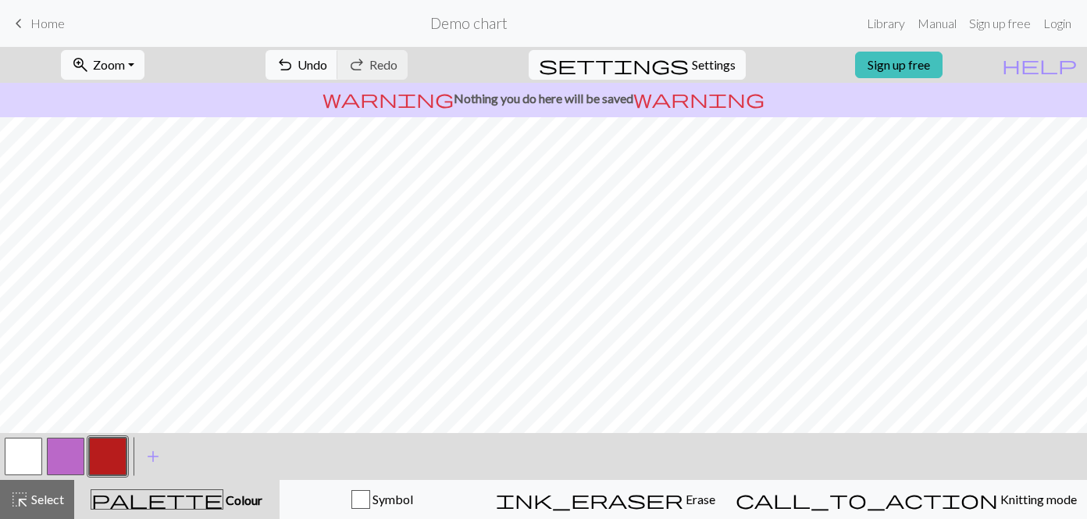
click at [30, 451] on button "button" at bounding box center [23, 455] width 37 height 37
click at [113, 454] on button "button" at bounding box center [107, 455] width 37 height 37
click at [29, 442] on button "button" at bounding box center [23, 455] width 37 height 37
click at [120, 460] on button "button" at bounding box center [107, 455] width 37 height 37
drag, startPoint x: 32, startPoint y: 448, endPoint x: 83, endPoint y: 436, distance: 52.1
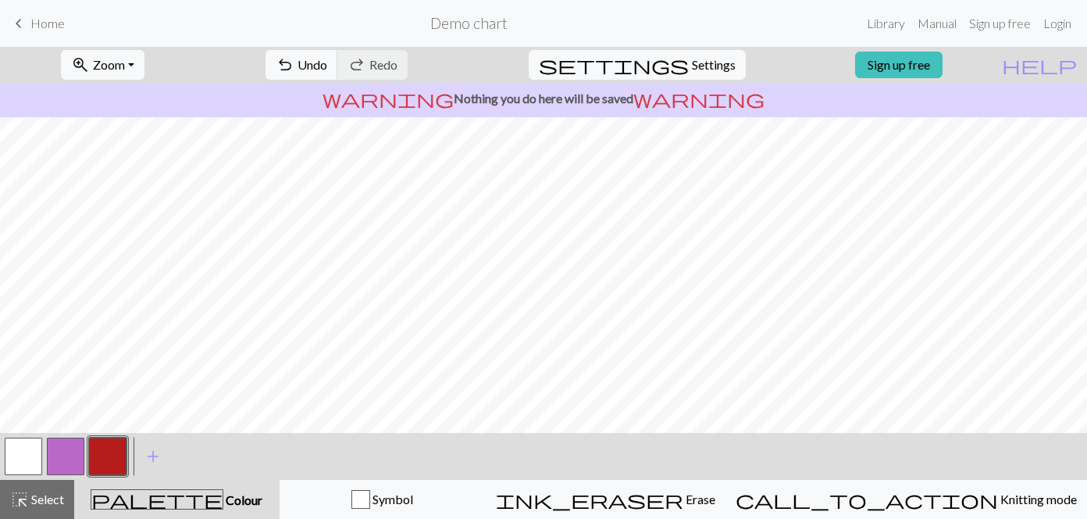
click at [32, 448] on button "button" at bounding box center [23, 455] width 37 height 37
click at [103, 456] on button "button" at bounding box center [107, 455] width 37 height 37
click at [27, 451] on button "button" at bounding box center [23, 455] width 37 height 37
click at [96, 470] on button "button" at bounding box center [107, 455] width 37 height 37
click at [99, 466] on button "button" at bounding box center [107, 455] width 37 height 37
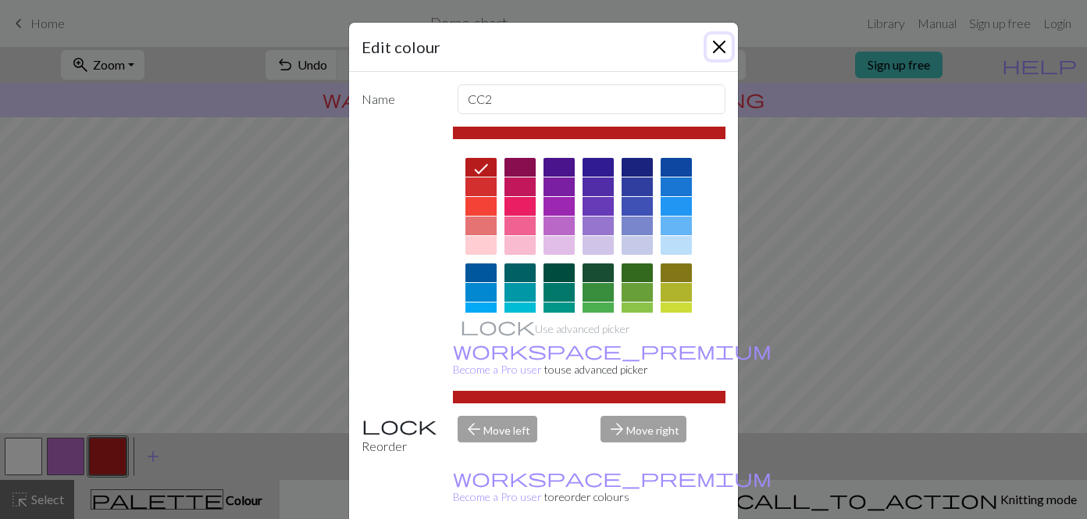
click at [713, 40] on button "Close" at bounding box center [719, 46] width 25 height 25
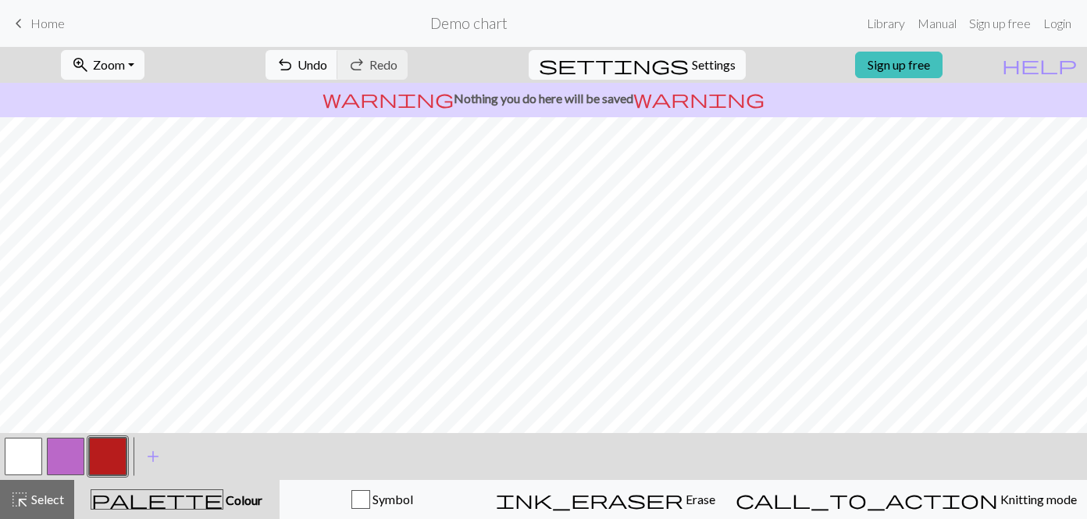
click at [31, 453] on button "button" at bounding box center [23, 455] width 37 height 37
click at [116, 455] on button "button" at bounding box center [107, 455] width 37 height 37
click at [29, 458] on button "button" at bounding box center [23, 455] width 37 height 37
drag, startPoint x: 112, startPoint y: 455, endPoint x: 212, endPoint y: 434, distance: 102.9
click at [115, 455] on button "button" at bounding box center [107, 455] width 37 height 37
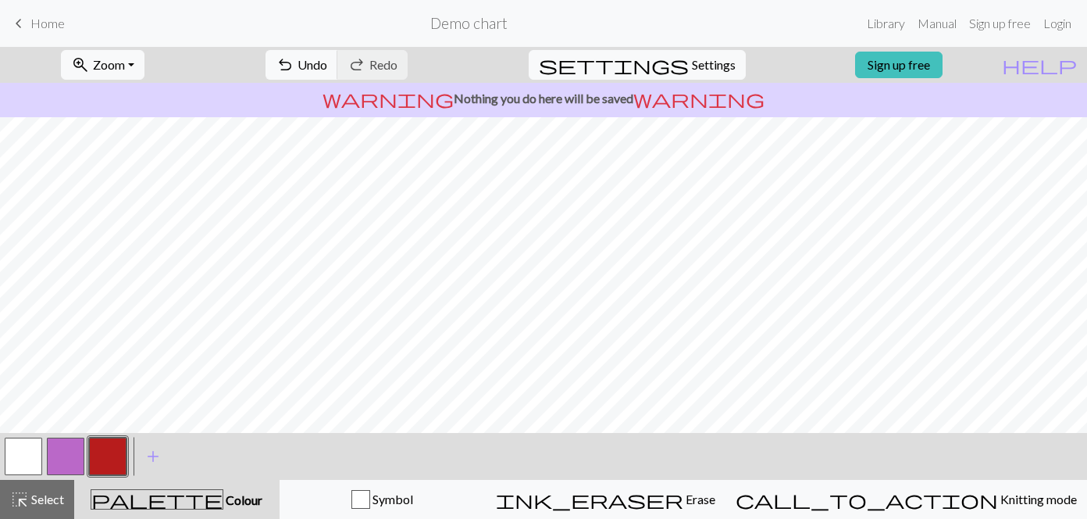
click at [23, 458] on button "button" at bounding box center [23, 455] width 37 height 37
click at [120, 450] on button "button" at bounding box center [107, 455] width 37 height 37
click at [18, 461] on button "button" at bounding box center [23, 455] width 37 height 37
click at [108, 460] on button "button" at bounding box center [107, 455] width 37 height 37
click at [31, 455] on button "button" at bounding box center [23, 455] width 37 height 37
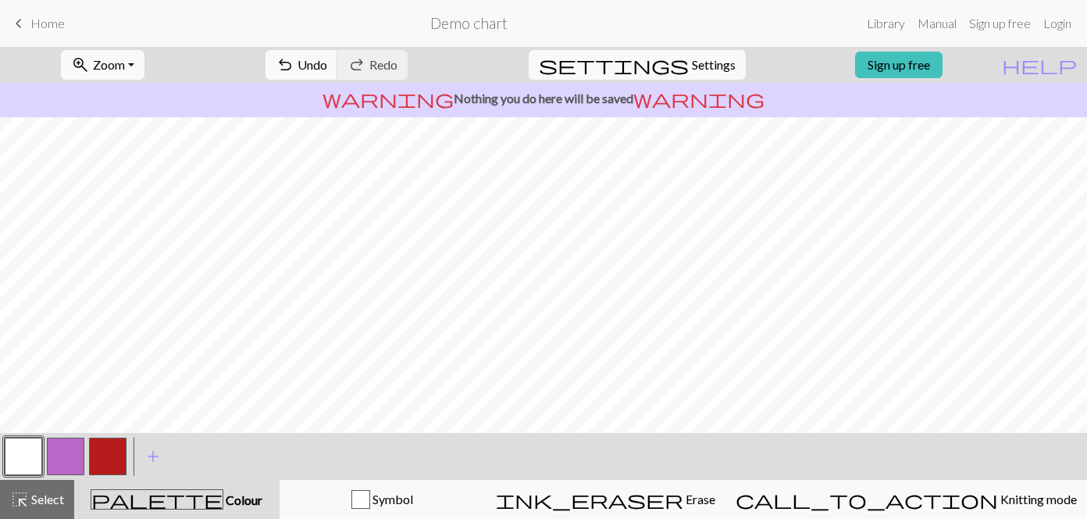
click at [106, 462] on button "button" at bounding box center [107, 455] width 37 height 37
click at [22, 466] on button "button" at bounding box center [23, 455] width 37 height 37
click at [108, 451] on button "button" at bounding box center [107, 455] width 37 height 37
click at [34, 449] on button "button" at bounding box center [23, 455] width 37 height 37
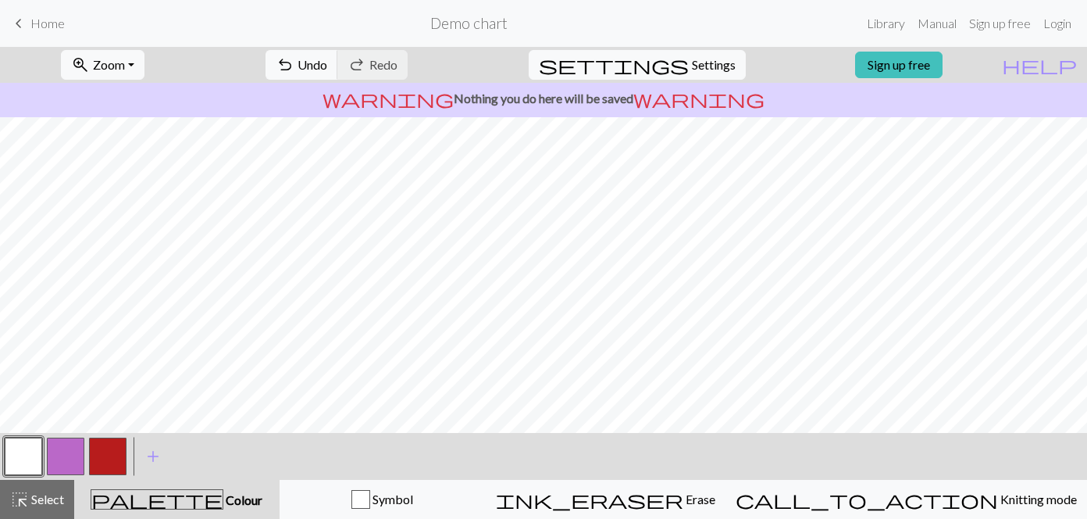
click at [109, 461] on button "button" at bounding box center [107, 455] width 37 height 37
drag, startPoint x: 29, startPoint y: 457, endPoint x: 91, endPoint y: 450, distance: 62.1
click at [30, 457] on button "button" at bounding box center [23, 455] width 37 height 37
click at [106, 466] on button "button" at bounding box center [107, 455] width 37 height 37
click at [20, 458] on button "button" at bounding box center [23, 455] width 37 height 37
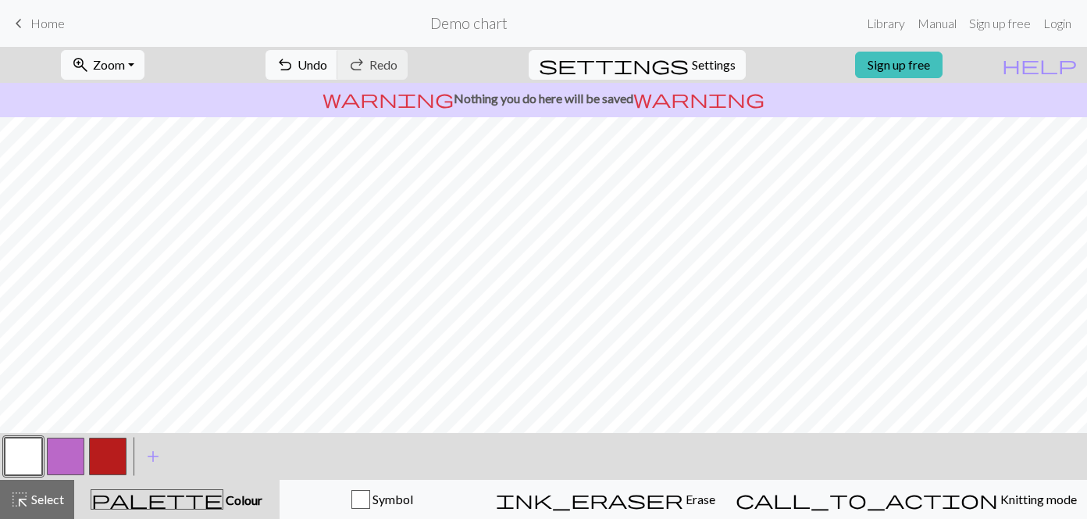
click at [108, 453] on button "button" at bounding box center [107, 455] width 37 height 37
click at [28, 460] on button "button" at bounding box center [23, 455] width 37 height 37
click at [106, 458] on button "button" at bounding box center [107, 455] width 37 height 37
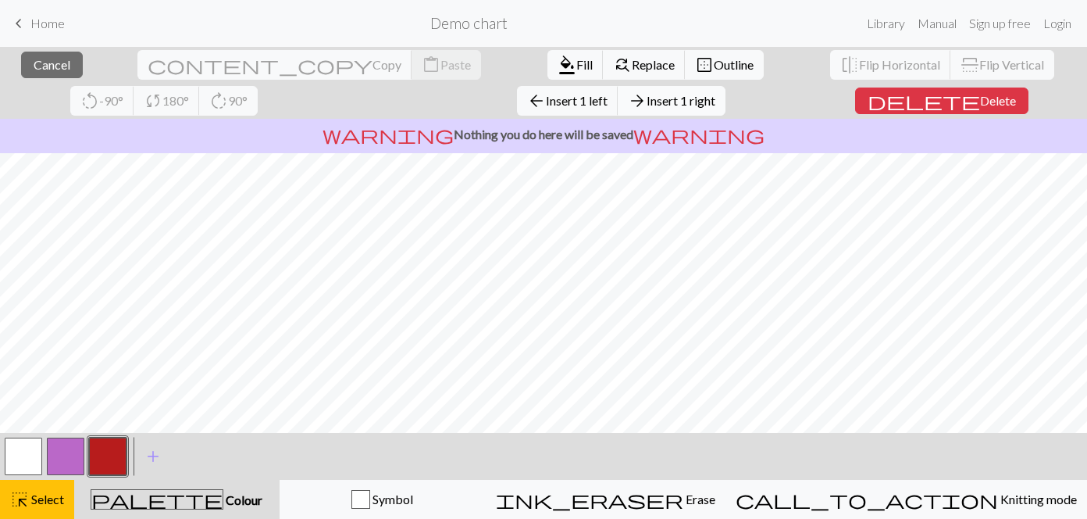
click at [647, 104] on span "Insert 1 right" at bounding box center [681, 100] width 69 height 15
click at [855, 108] on button "delete Delete" at bounding box center [941, 100] width 173 height 27
click at [868, 100] on span "delete" at bounding box center [924, 101] width 112 height 22
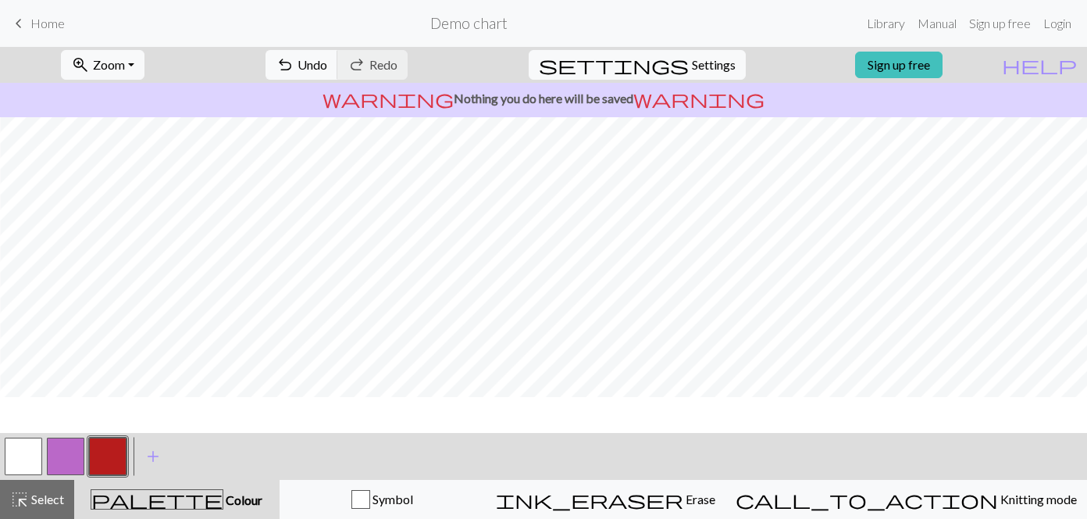
scroll to position [98, 679]
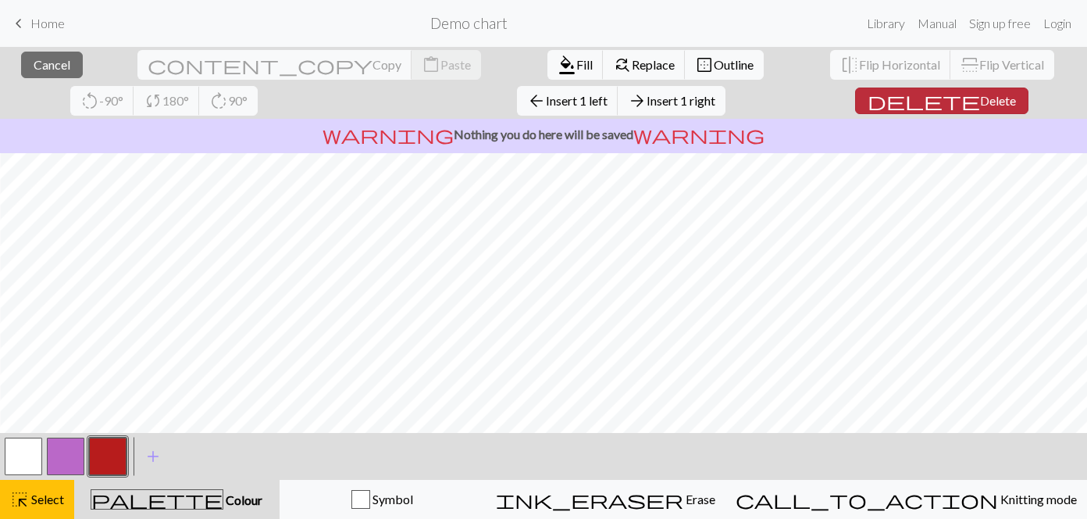
click at [980, 105] on span "Delete" at bounding box center [998, 100] width 36 height 15
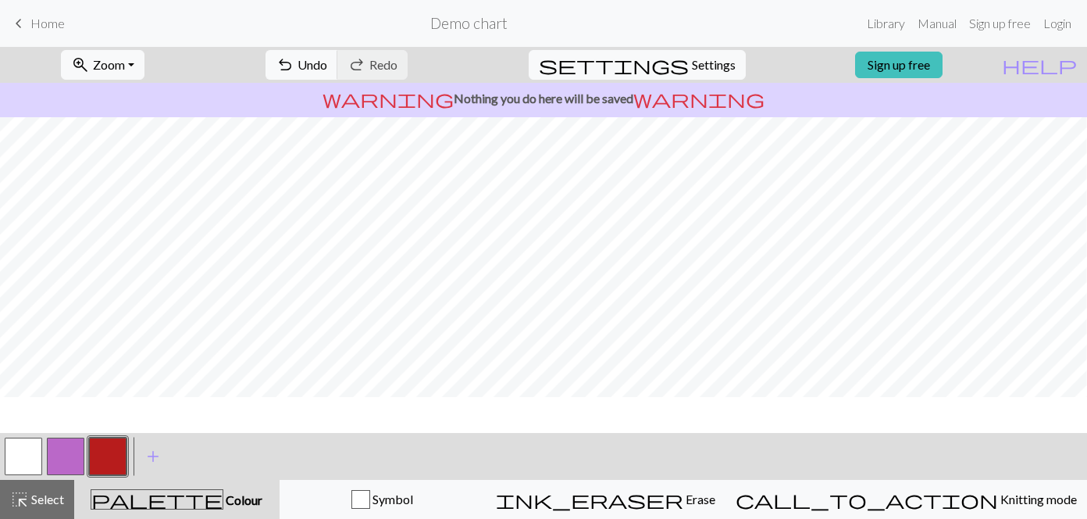
scroll to position [98, 658]
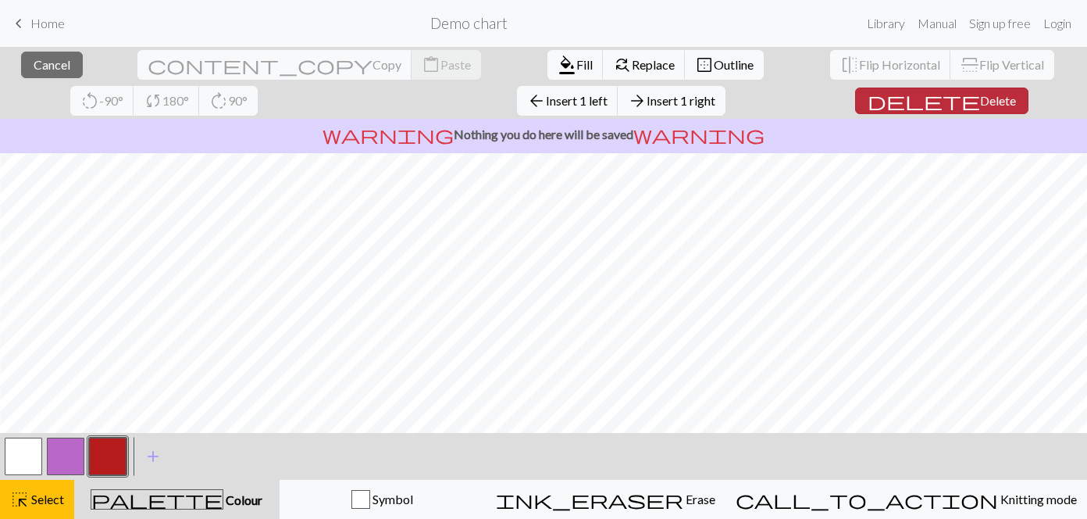
click at [875, 111] on button "delete Delete" at bounding box center [941, 100] width 173 height 27
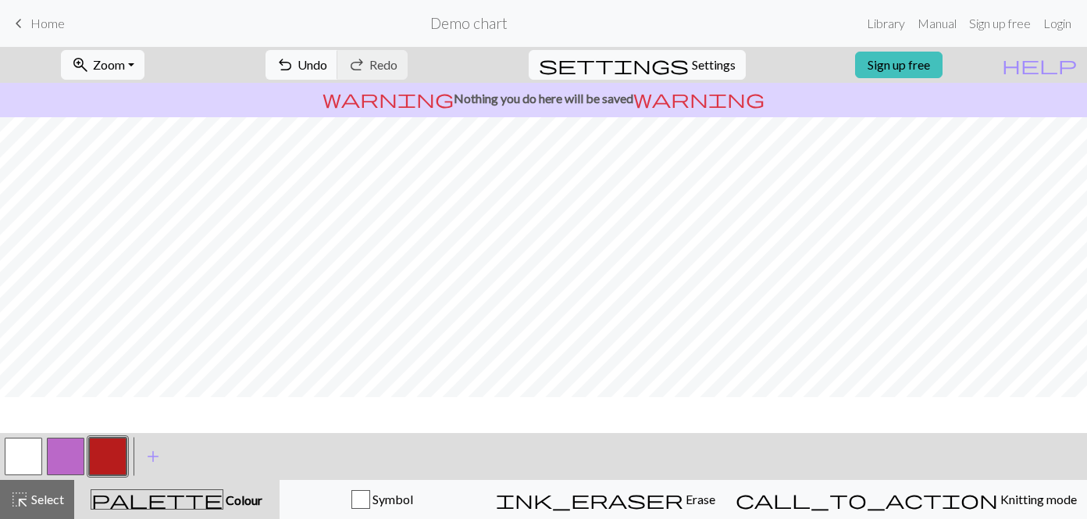
scroll to position [98, 639]
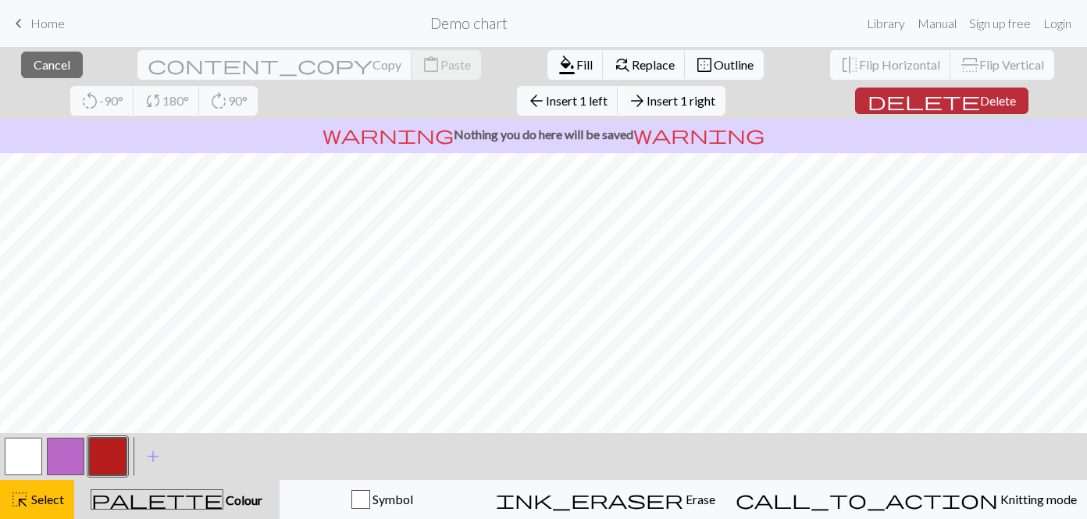
click at [980, 100] on span "Delete" at bounding box center [998, 100] width 36 height 15
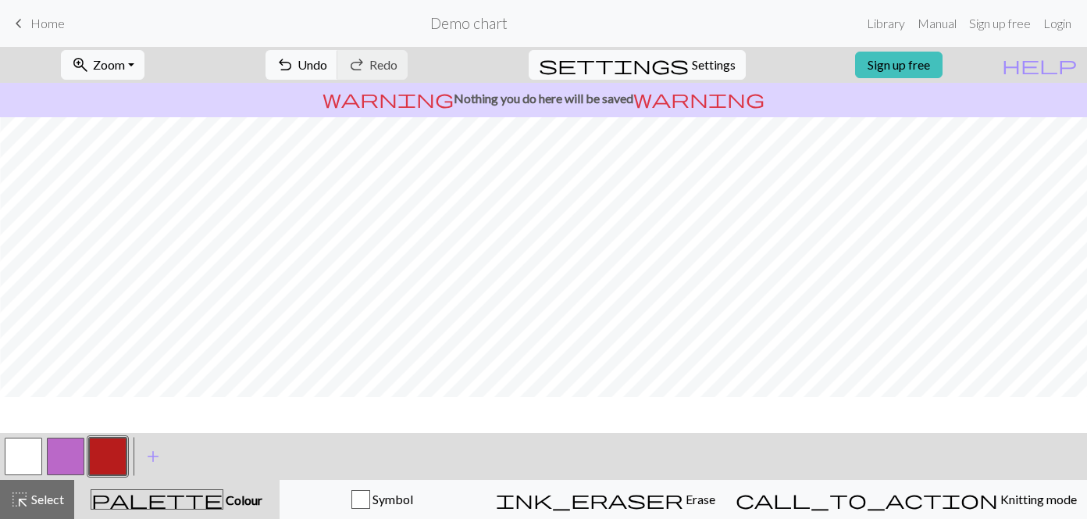
scroll to position [98, 619]
click at [106, 456] on button "button" at bounding box center [107, 455] width 37 height 37
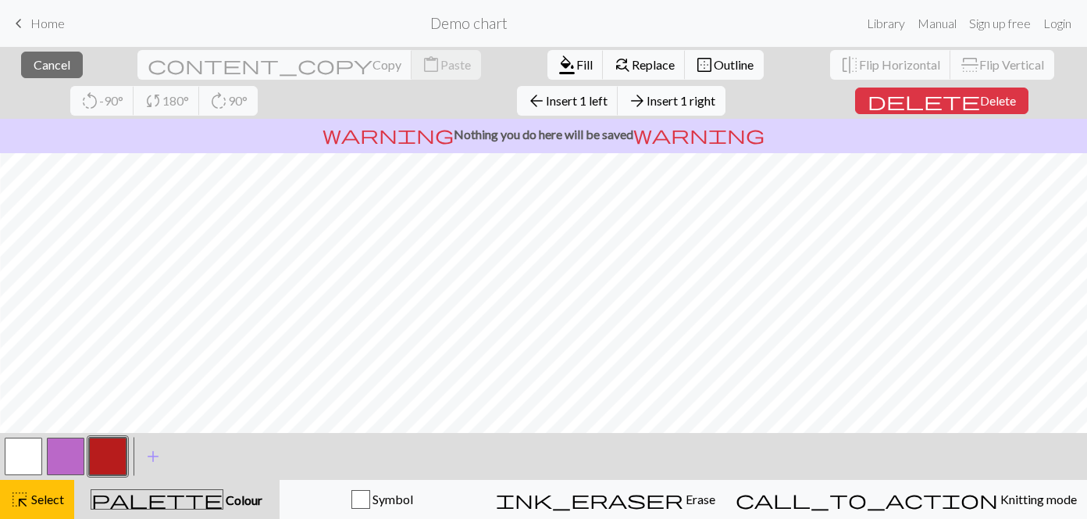
click at [618, 107] on button "arrow_forward Insert 1 right" at bounding box center [672, 101] width 108 height 30
click at [647, 98] on span "Insert 1 right" at bounding box center [681, 100] width 69 height 15
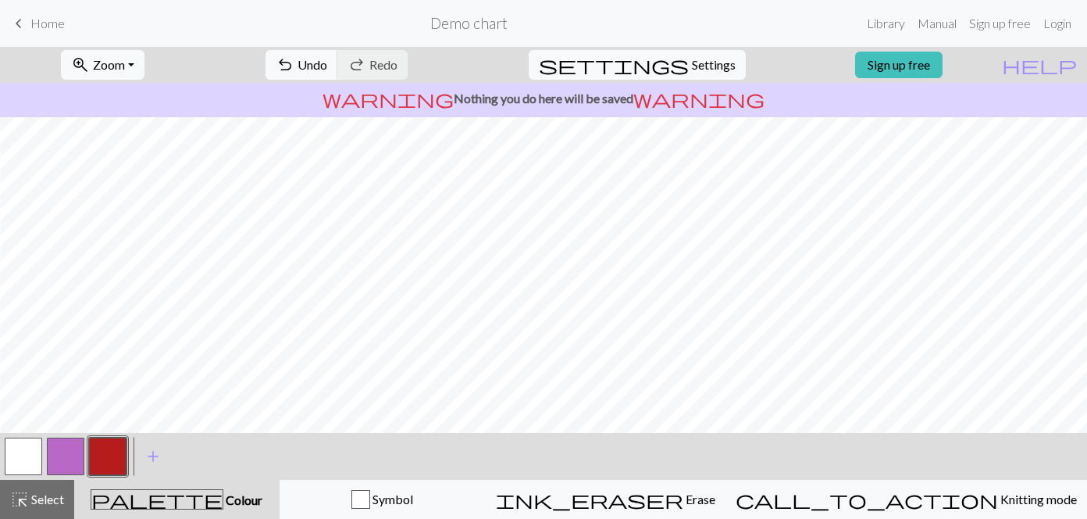
click at [109, 459] on button "button" at bounding box center [107, 455] width 37 height 37
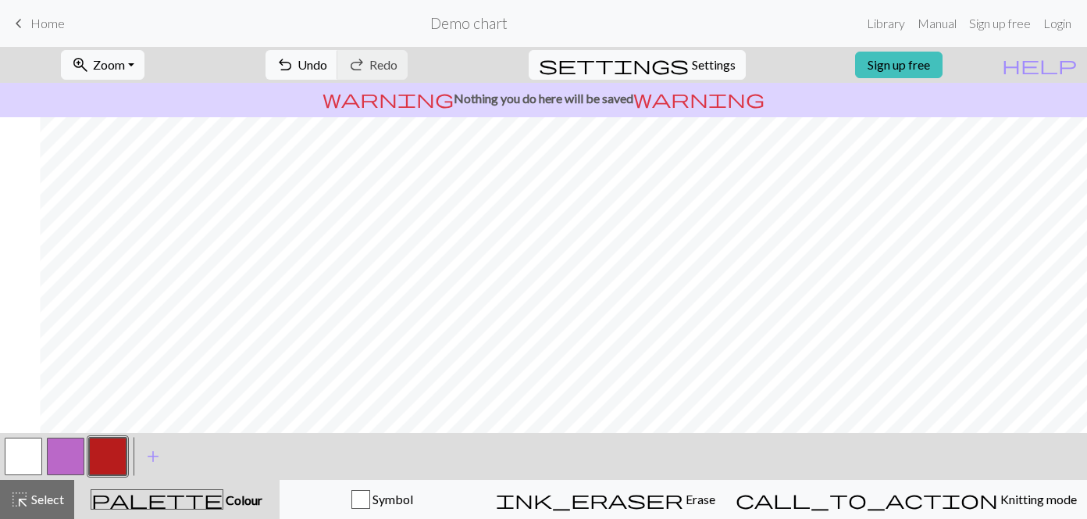
scroll to position [98, 658]
click at [31, 448] on button "button" at bounding box center [23, 455] width 37 height 37
click at [116, 448] on button "button" at bounding box center [107, 455] width 37 height 37
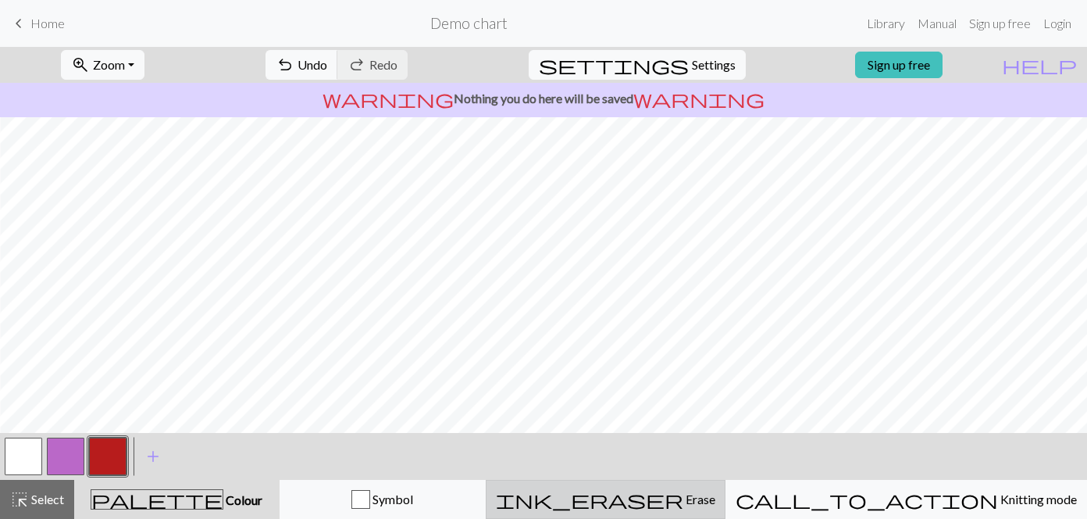
drag, startPoint x: 31, startPoint y: 444, endPoint x: 708, endPoint y: 497, distance: 678.4
click at [34, 444] on button "button" at bounding box center [23, 455] width 37 height 37
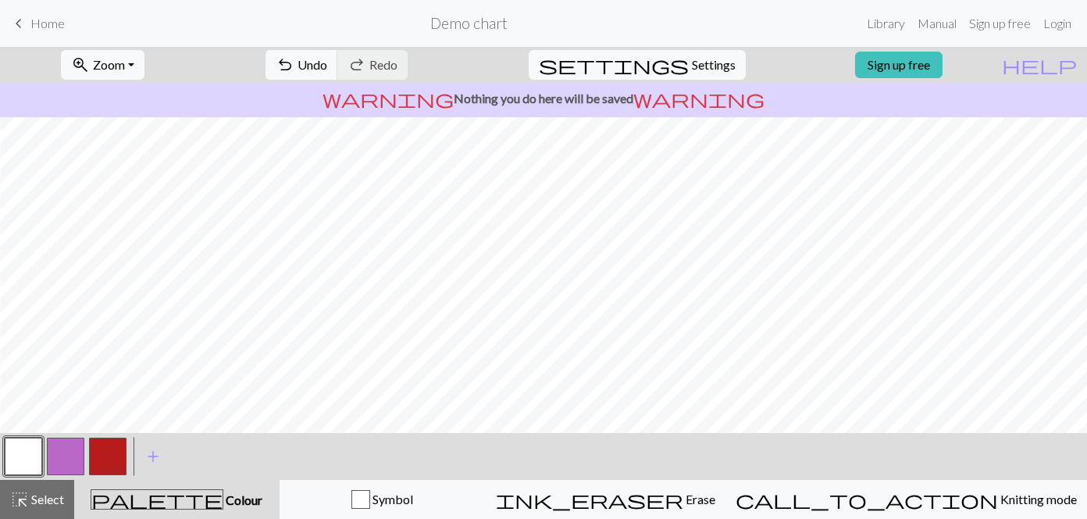
click at [109, 453] on button "button" at bounding box center [107, 455] width 37 height 37
click at [22, 462] on button "button" at bounding box center [23, 455] width 37 height 37
click at [96, 461] on button "button" at bounding box center [107, 455] width 37 height 37
click at [17, 463] on button "button" at bounding box center [23, 455] width 37 height 37
drag, startPoint x: 98, startPoint y: 466, endPoint x: 107, endPoint y: 463, distance: 9.7
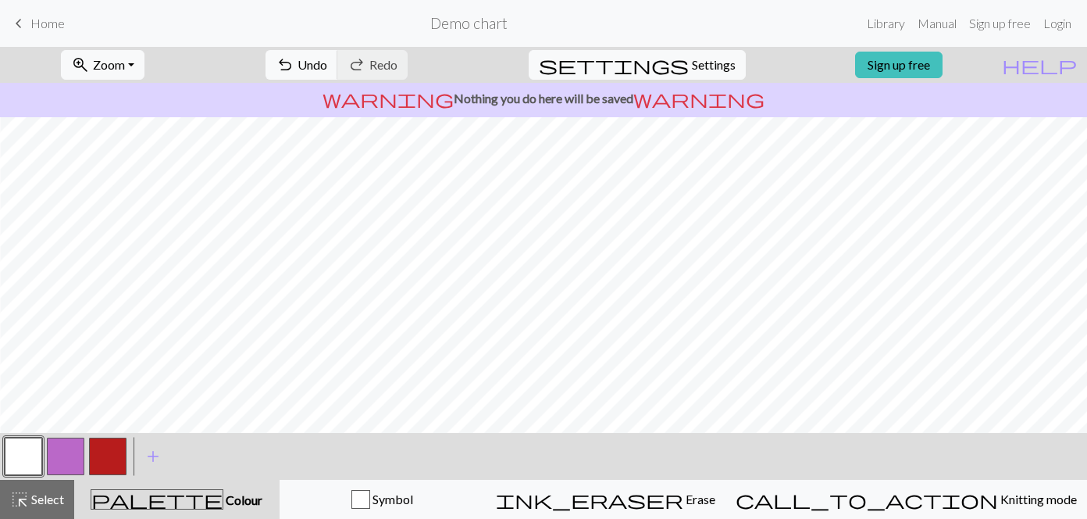
click at [107, 463] on button "button" at bounding box center [107, 455] width 37 height 37
click at [30, 452] on button "button" at bounding box center [23, 455] width 37 height 37
click at [102, 462] on button "button" at bounding box center [107, 455] width 37 height 37
click at [16, 460] on button "button" at bounding box center [23, 455] width 37 height 37
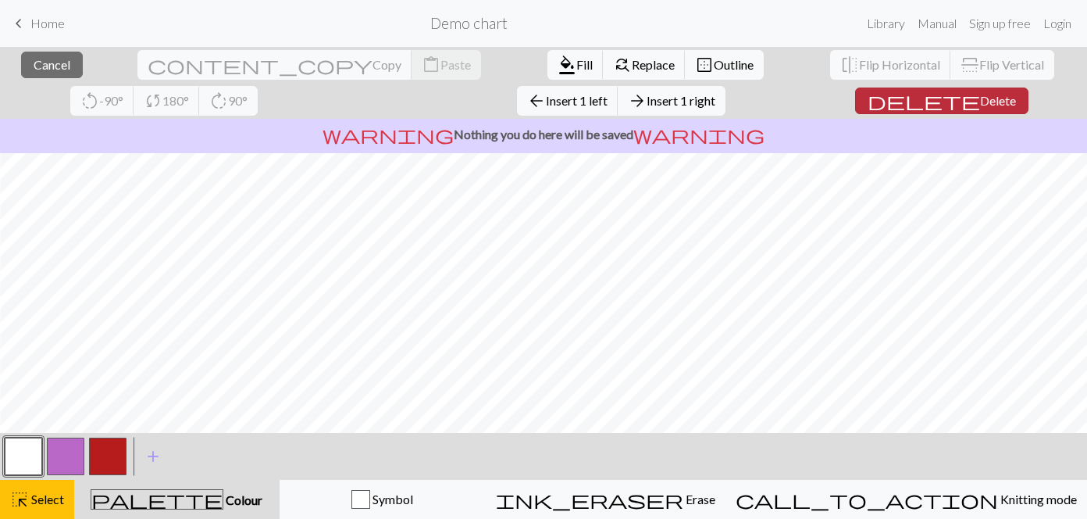
click at [980, 105] on span "Delete" at bounding box center [998, 100] width 36 height 15
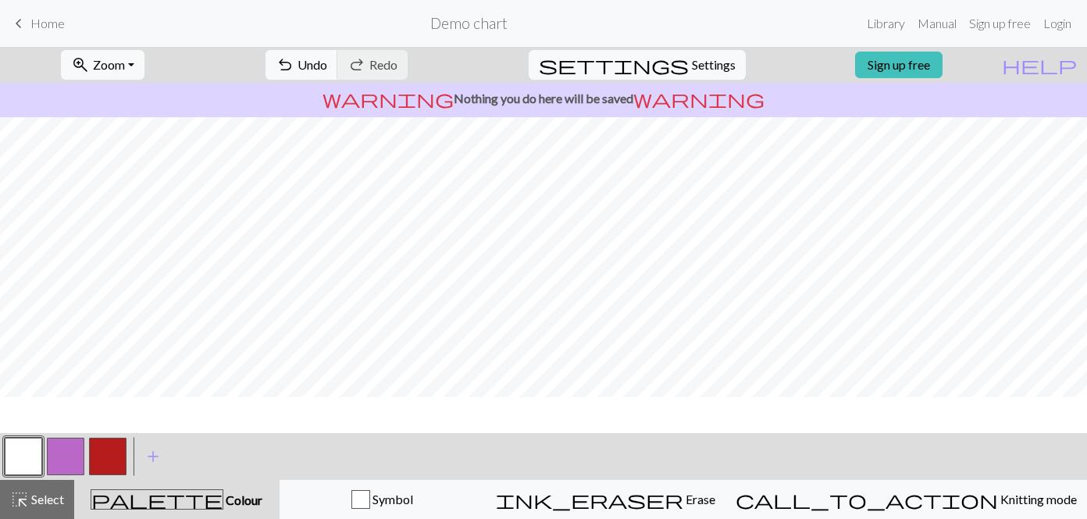
scroll to position [98, 639]
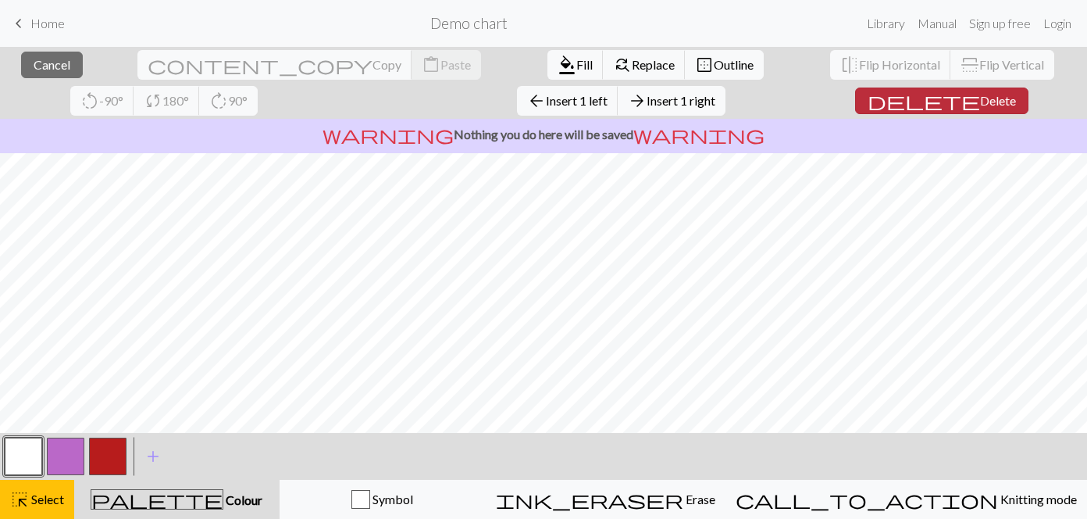
click at [868, 100] on span "delete" at bounding box center [924, 101] width 112 height 22
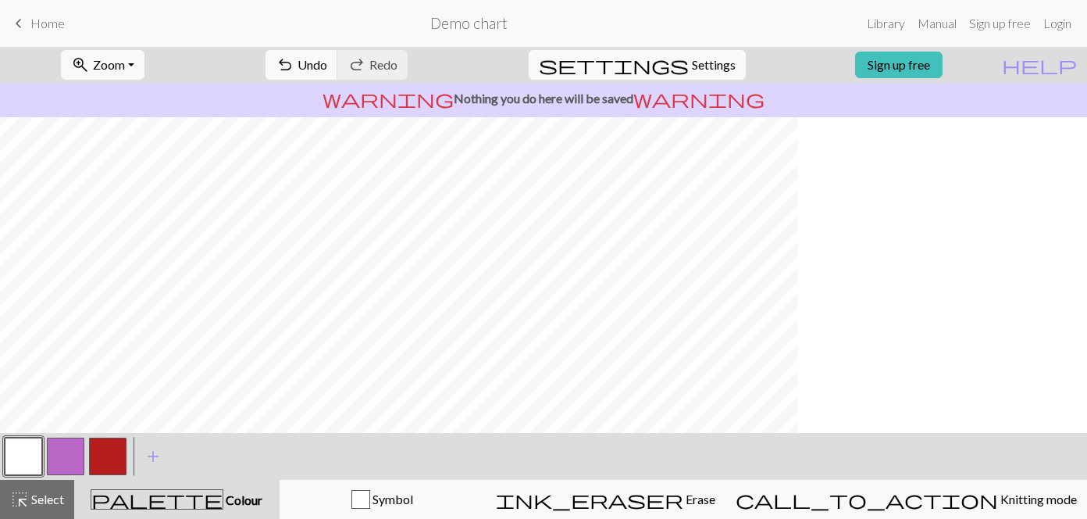
scroll to position [78, 0]
